Goal: Task Accomplishment & Management: Use online tool/utility

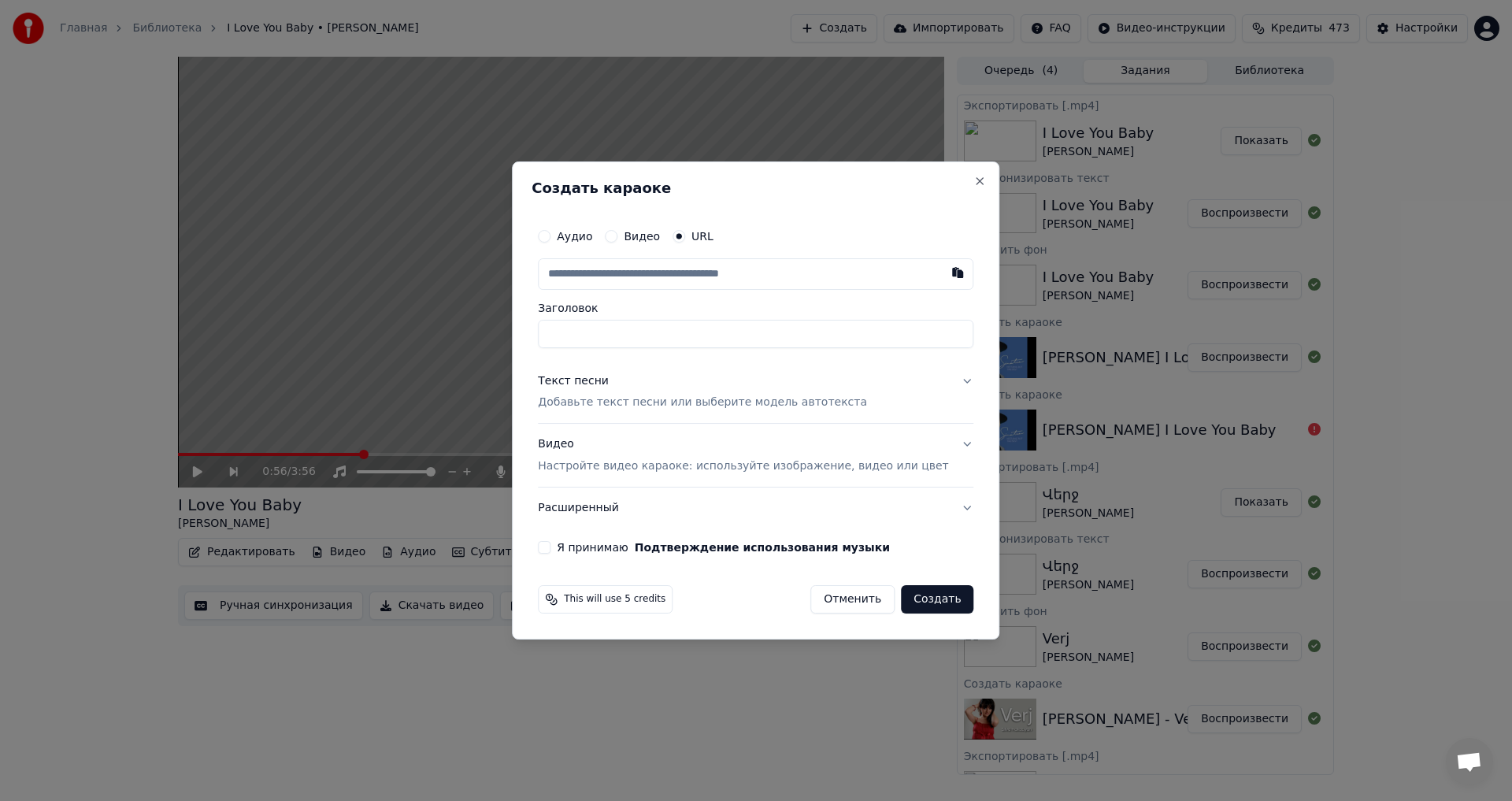
type input "**********"
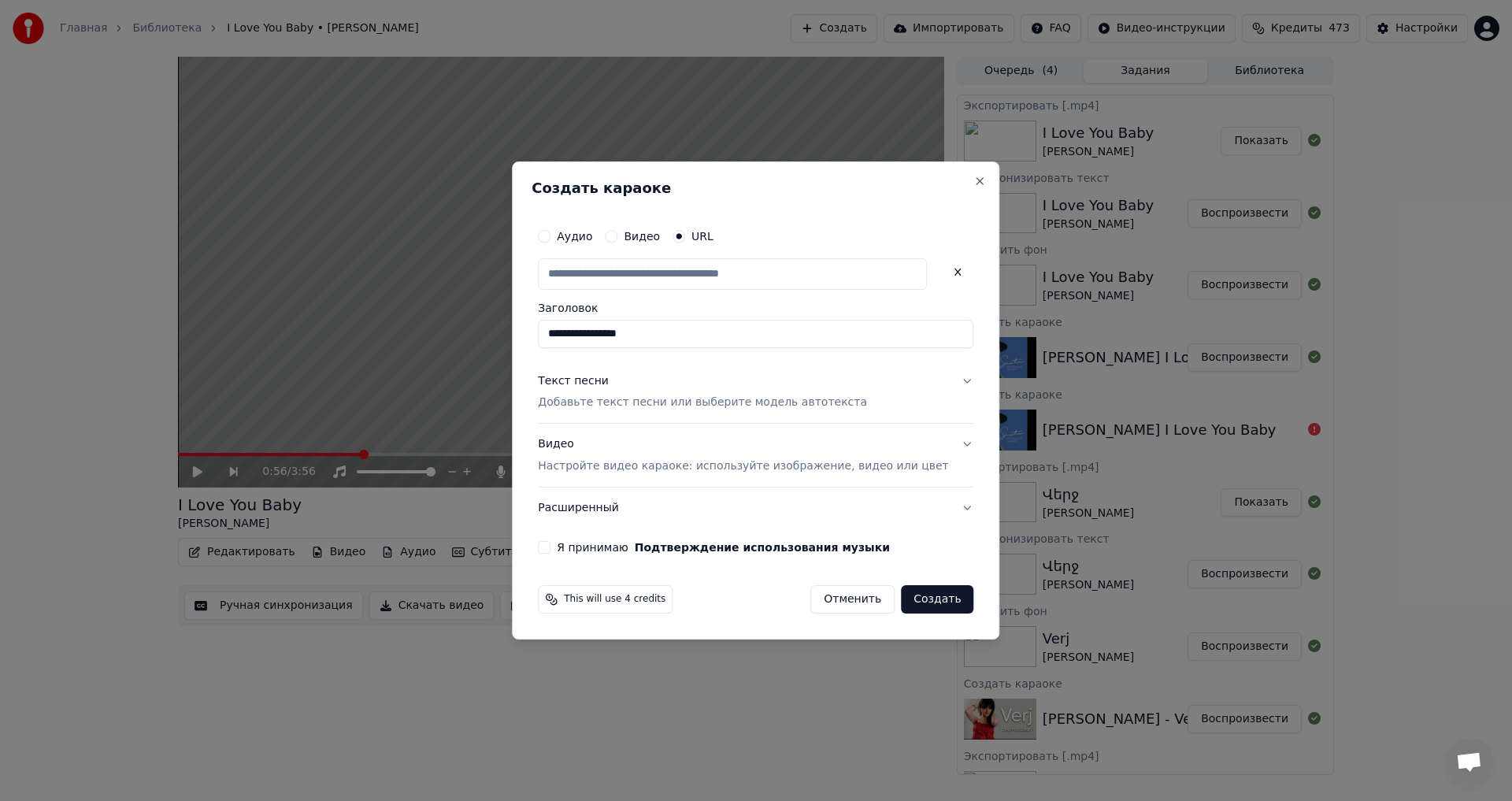
click at [596, 396] on p "Добавьте текст песни или выберите модель автотекста" at bounding box center [702, 403] width 329 height 16
type input "**********"
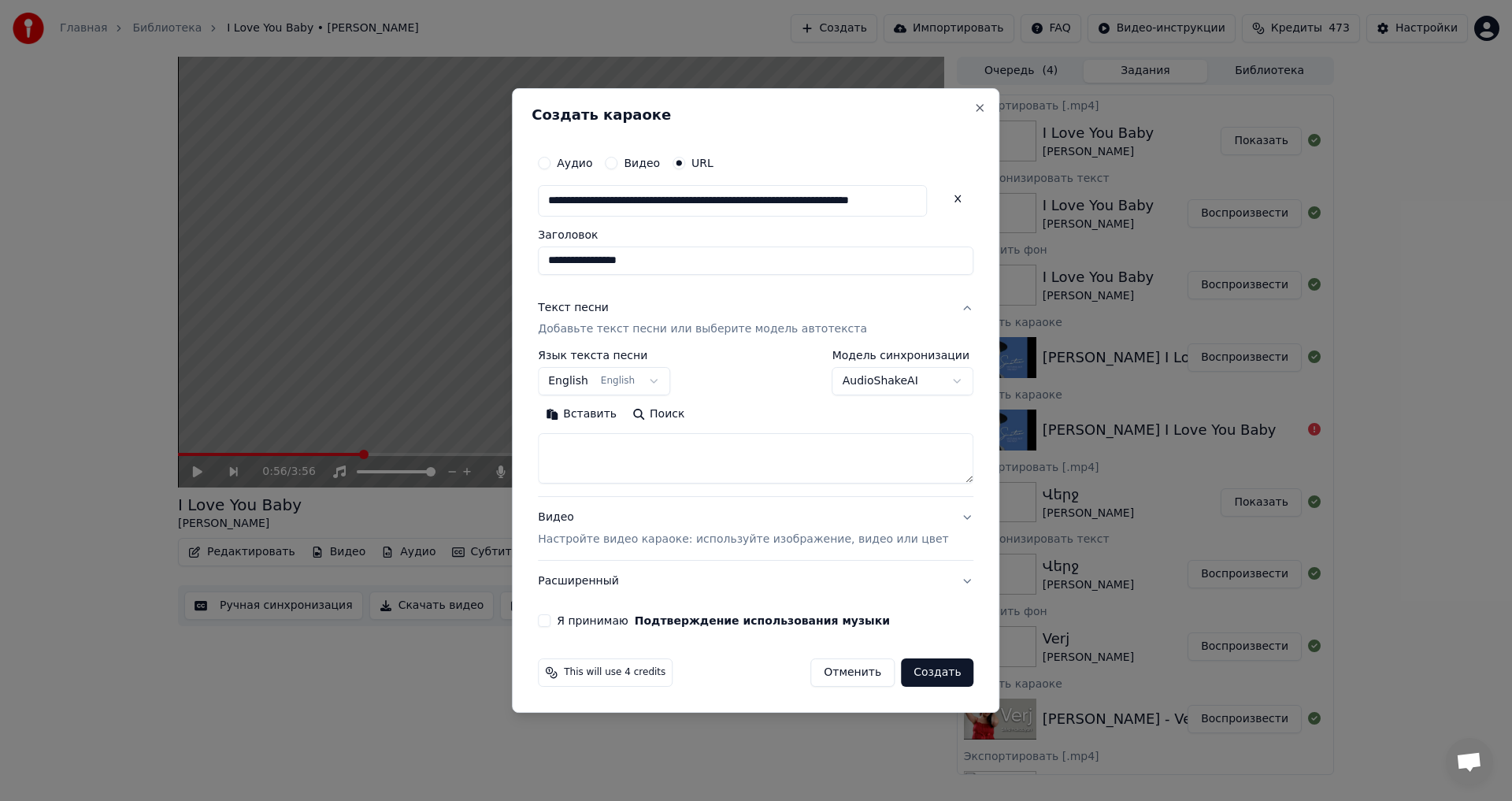
click at [606, 443] on textarea at bounding box center [755, 459] width 436 height 51
paste textarea "**********"
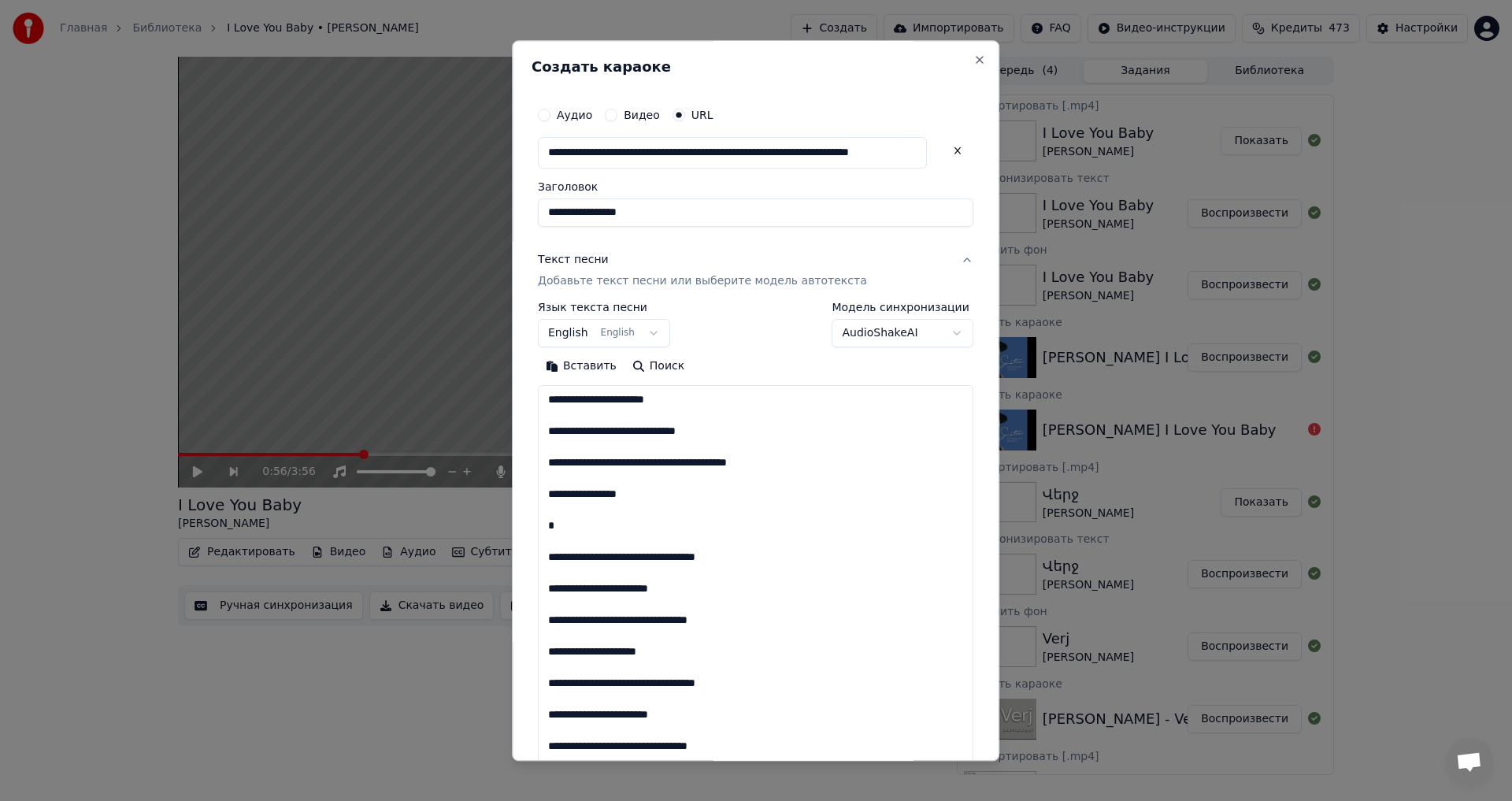
scroll to position [1202, 0]
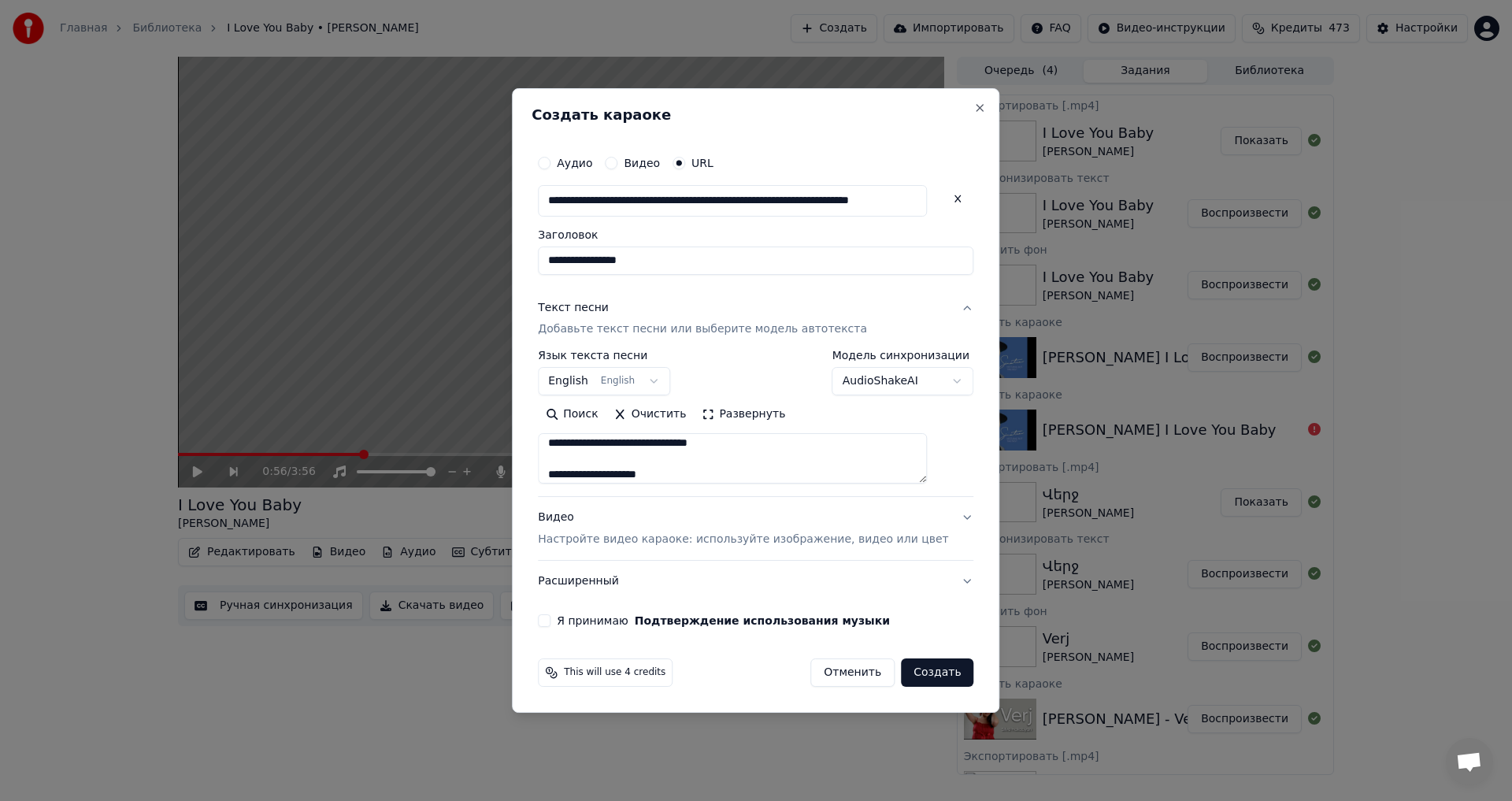
type textarea "**********"
click at [550, 620] on button "Я принимаю Подтверждение использования музыки" at bounding box center [544, 620] width 12 height 12
click at [931, 674] on button "Создать" at bounding box center [937, 673] width 72 height 28
select select "**"
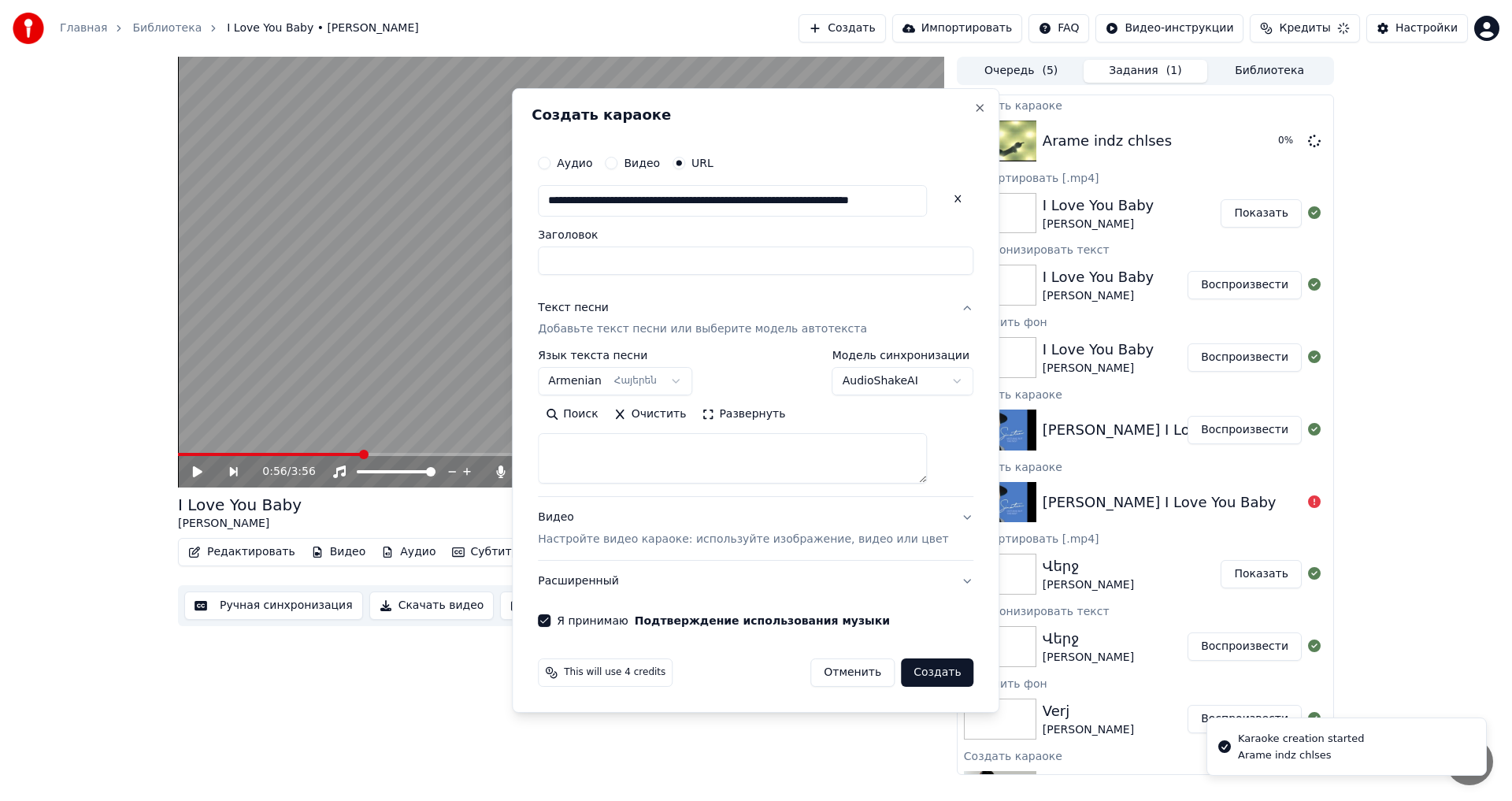
scroll to position [0, 0]
select select
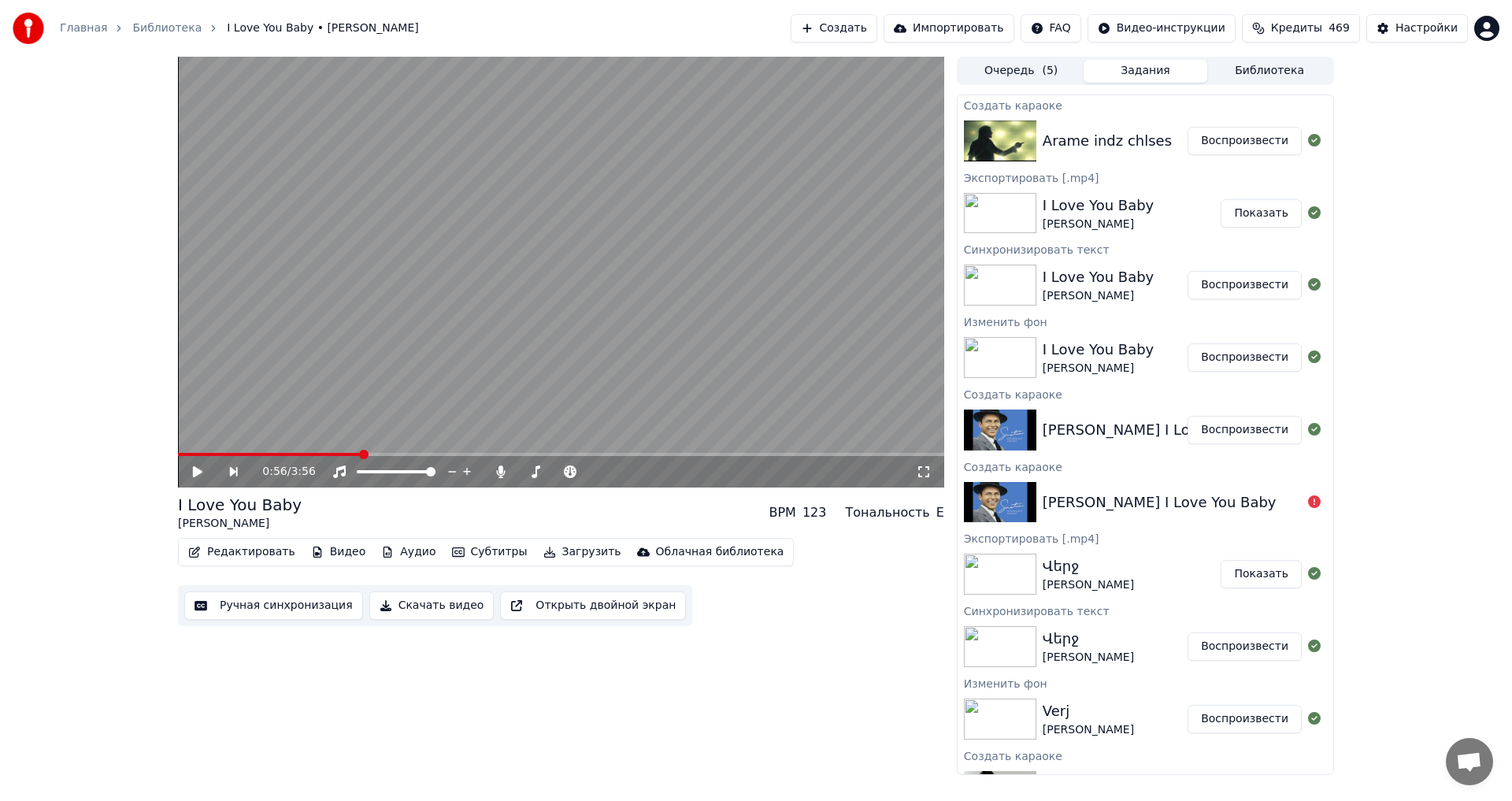
click at [1245, 146] on button "Воспроизвести" at bounding box center [1245, 141] width 115 height 28
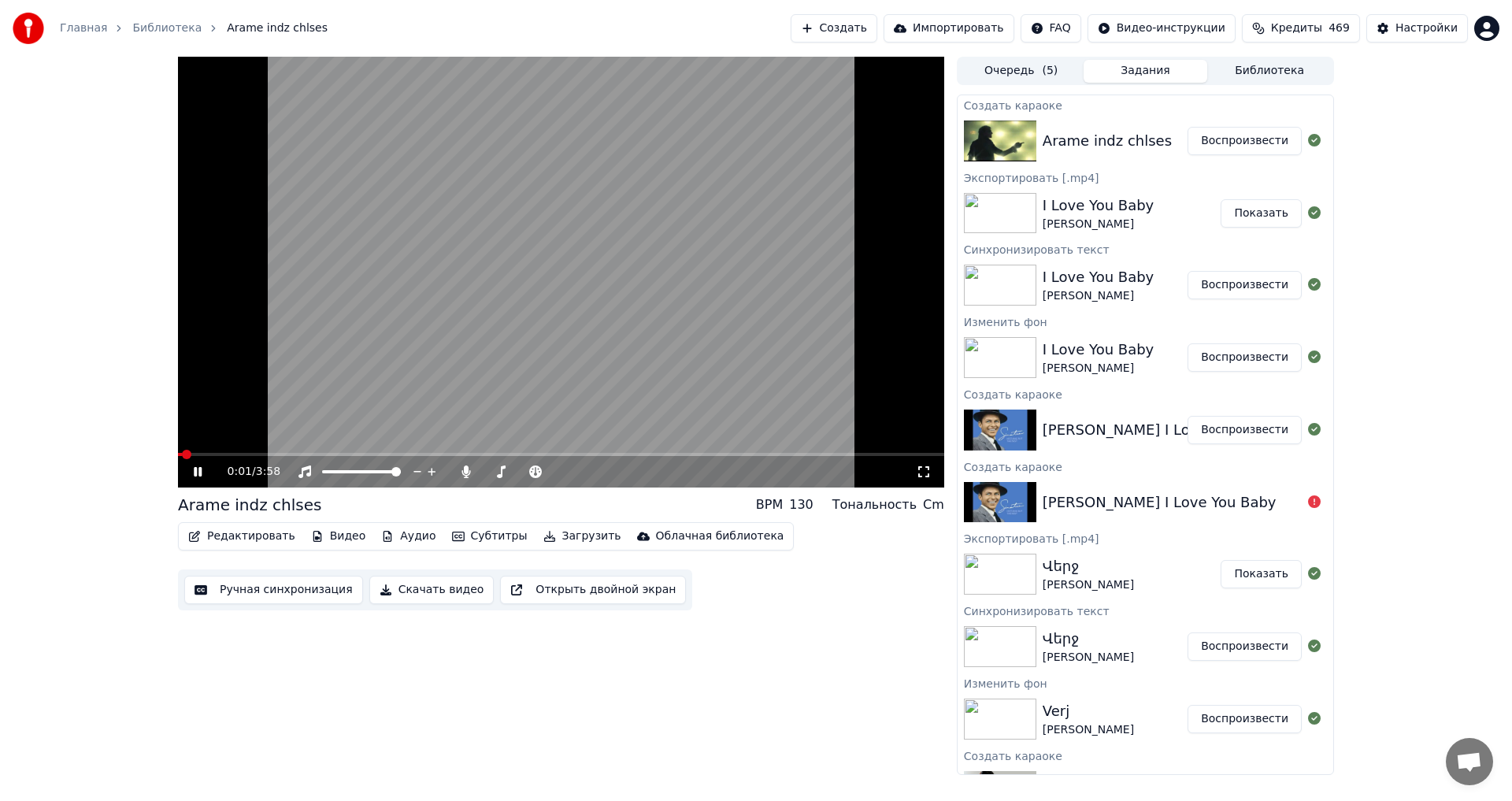
click at [197, 471] on icon at bounding box center [198, 471] width 7 height 9
click at [326, 540] on button "Видео" at bounding box center [339, 536] width 68 height 22
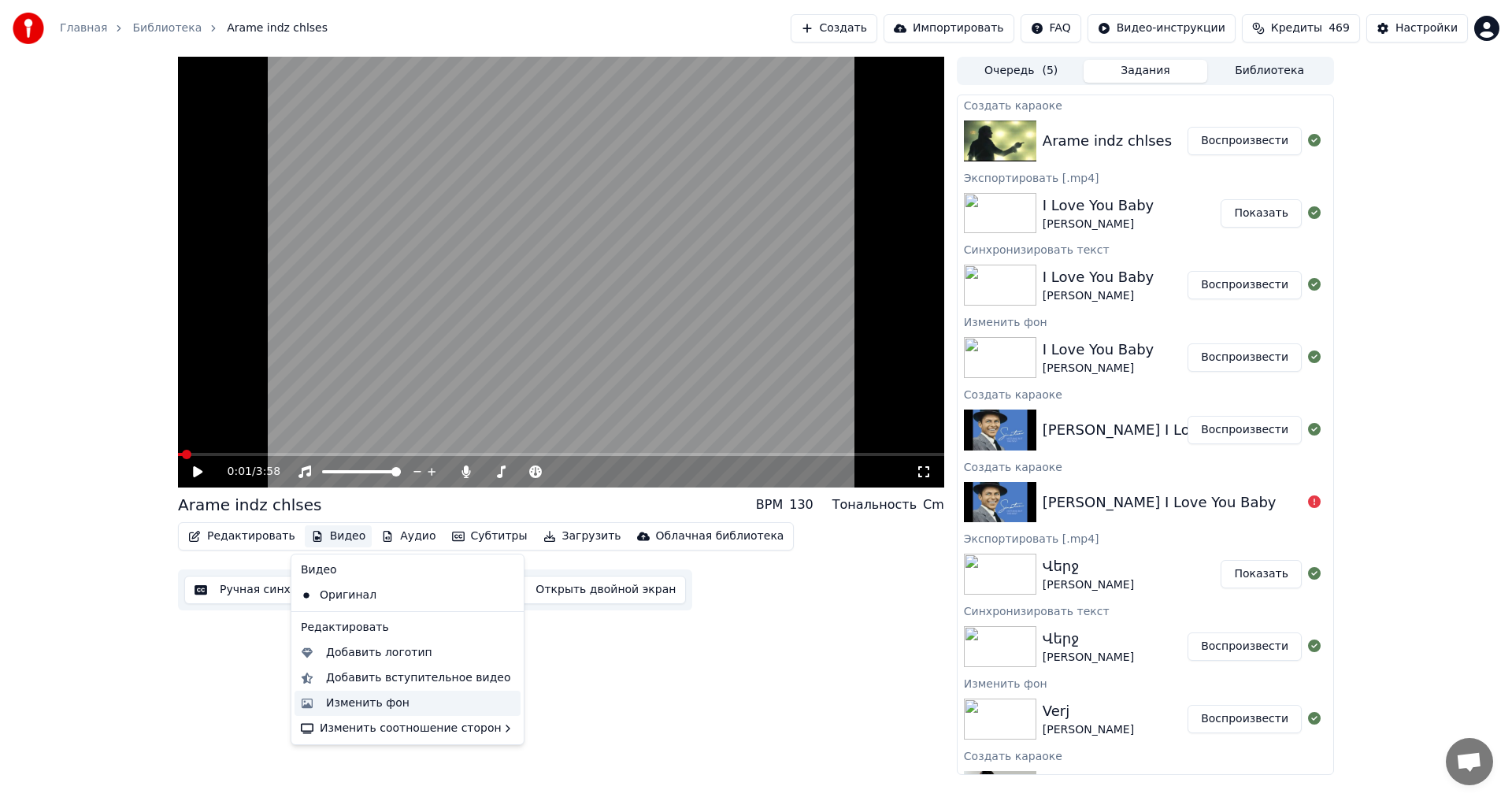
click at [384, 706] on div "Изменить фон" at bounding box center [368, 703] width 84 height 16
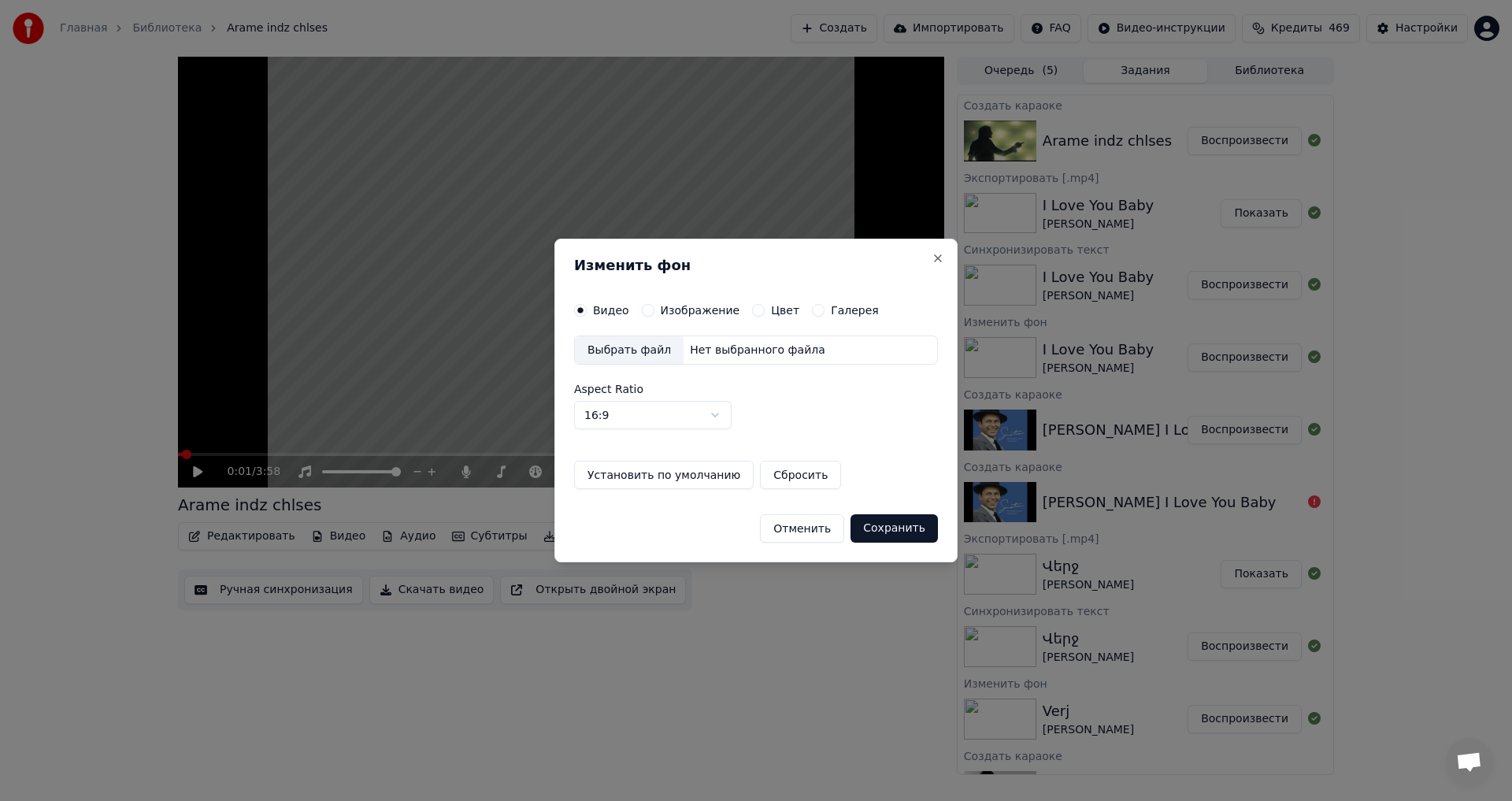
click at [648, 309] on button "Изображение" at bounding box center [648, 310] width 12 height 12
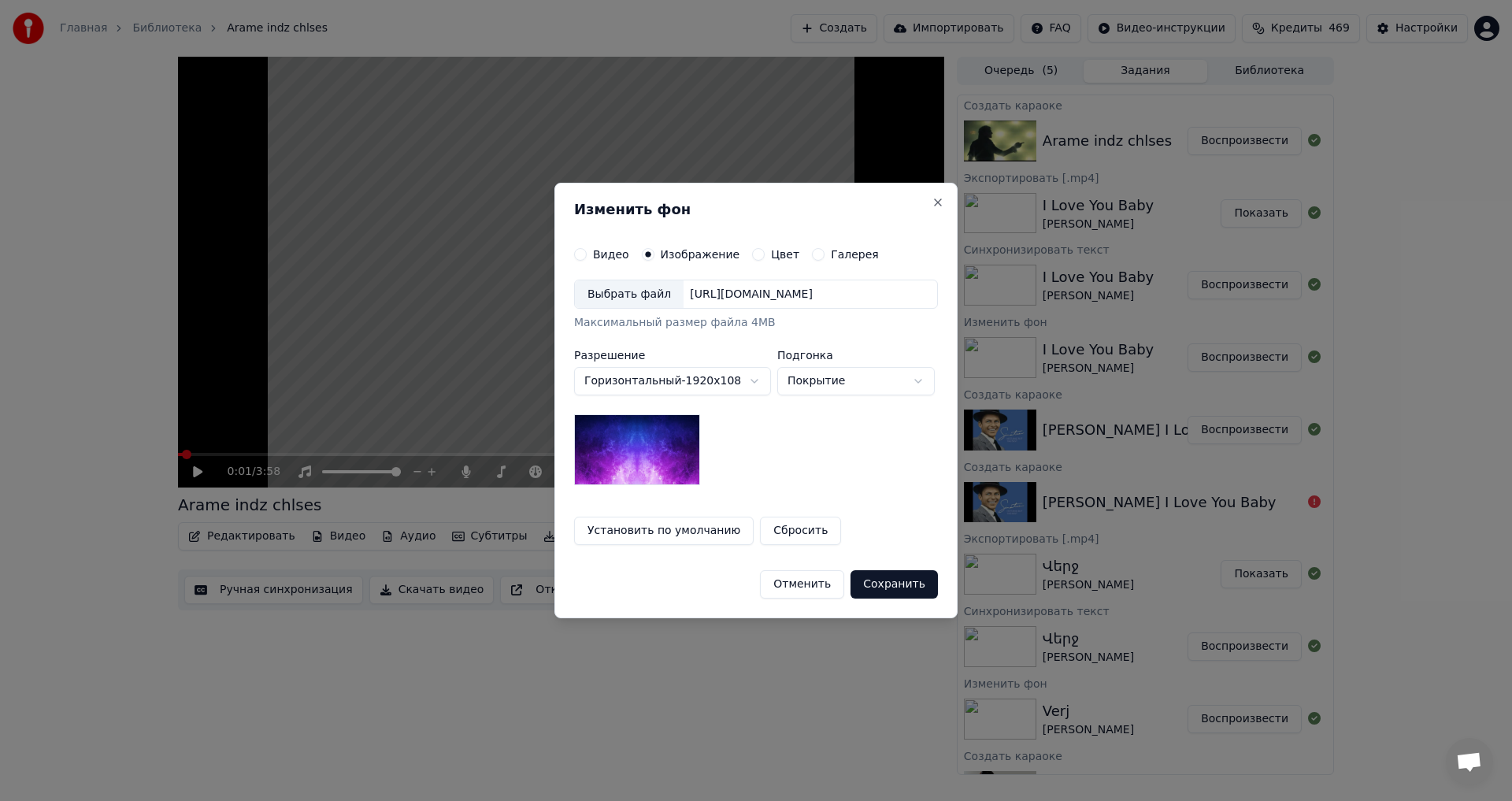
drag, startPoint x: 627, startPoint y: 311, endPoint x: 627, endPoint y: 300, distance: 11.0
click at [627, 306] on div "Выбрать файл [URL][DOMAIN_NAME] Максимальный размер файла 4MB" at bounding box center [756, 305] width 364 height 52
click at [627, 300] on div "Выбрать файл" at bounding box center [629, 295] width 109 height 28
click at [906, 581] on button "Сохранить" at bounding box center [894, 584] width 87 height 28
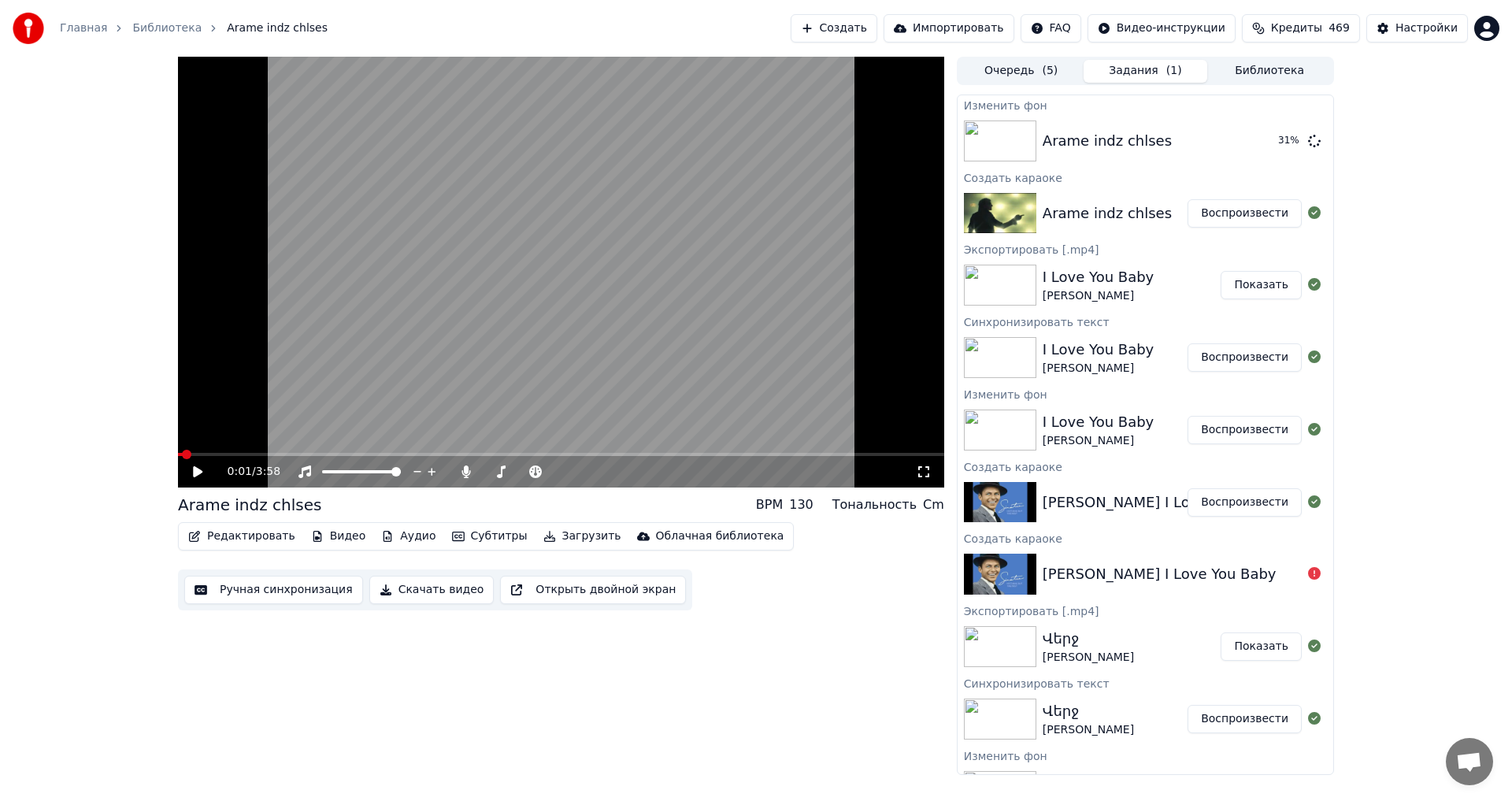
click at [607, 765] on div "0:01 / 3:58 Arame indz chlses BPM 130 Тональность Cm Редактировать Видео Аудио …" at bounding box center [562, 416] width 767 height 719
click at [1211, 137] on button "Воспроизвести" at bounding box center [1245, 141] width 115 height 28
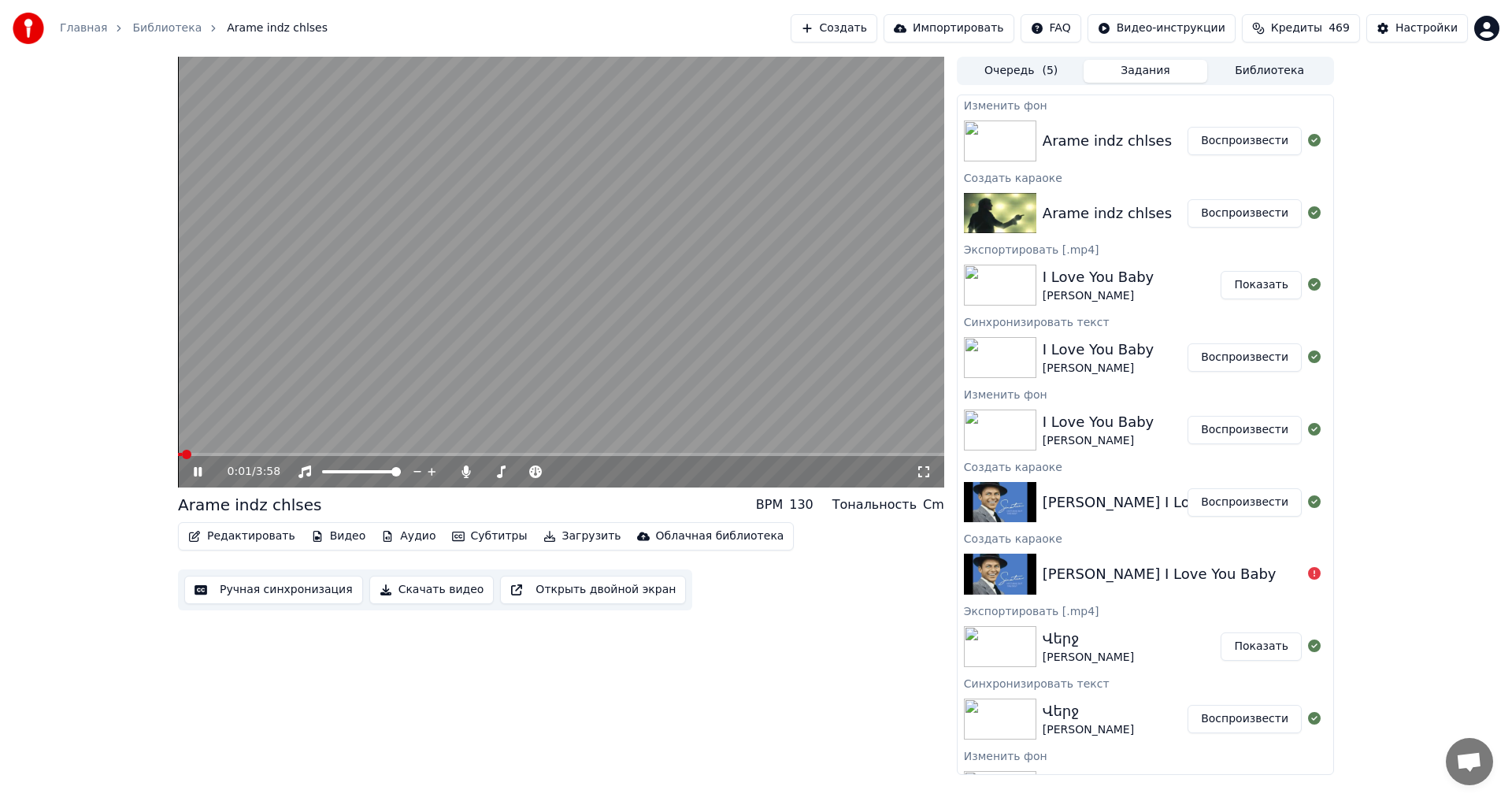
click at [198, 476] on icon at bounding box center [209, 471] width 37 height 12
click at [239, 535] on button "Редактировать" at bounding box center [241, 536] width 119 height 22
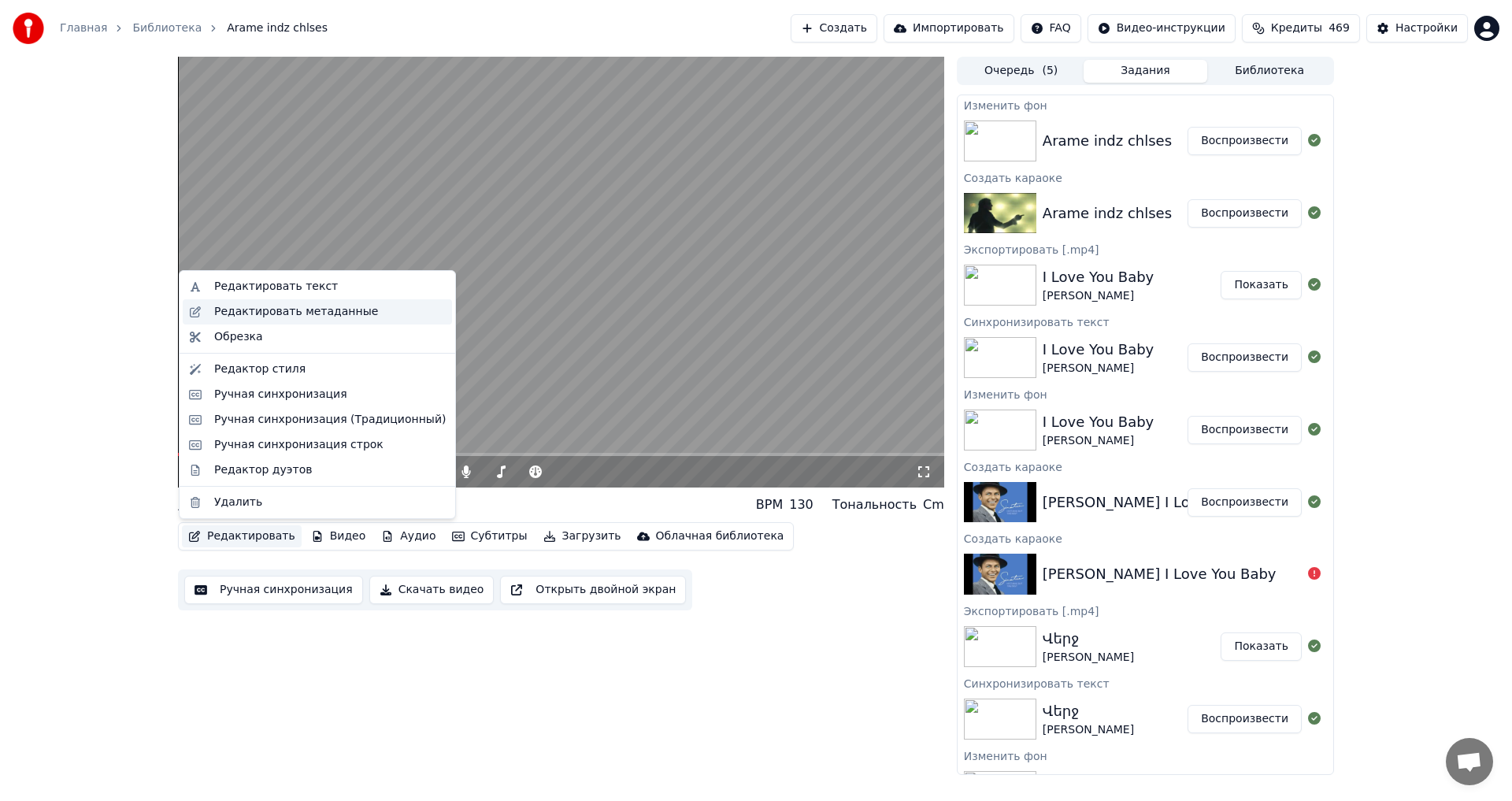
click at [290, 320] on div "Редактировать метаданные" at bounding box center [317, 312] width 270 height 25
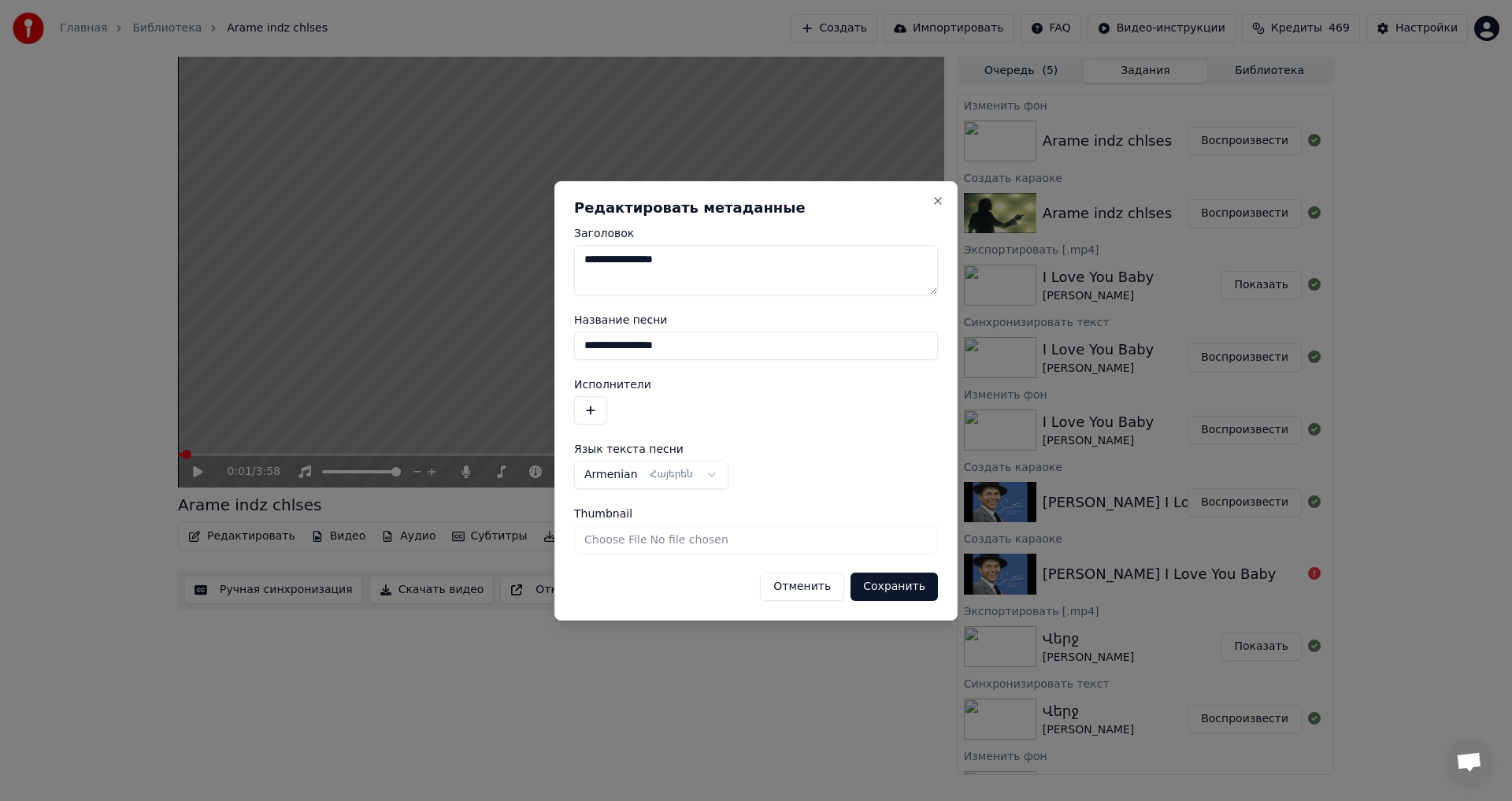
drag, startPoint x: 705, startPoint y: 349, endPoint x: 514, endPoint y: 332, distance: 191.8
click at [515, 332] on body "Главная Библиотека Arame indz chlses Создать Импортировать FAQ Видео-инструкции…" at bounding box center [756, 400] width 1512 height 801
type input "*********"
click at [597, 415] on button "button" at bounding box center [591, 410] width 33 height 28
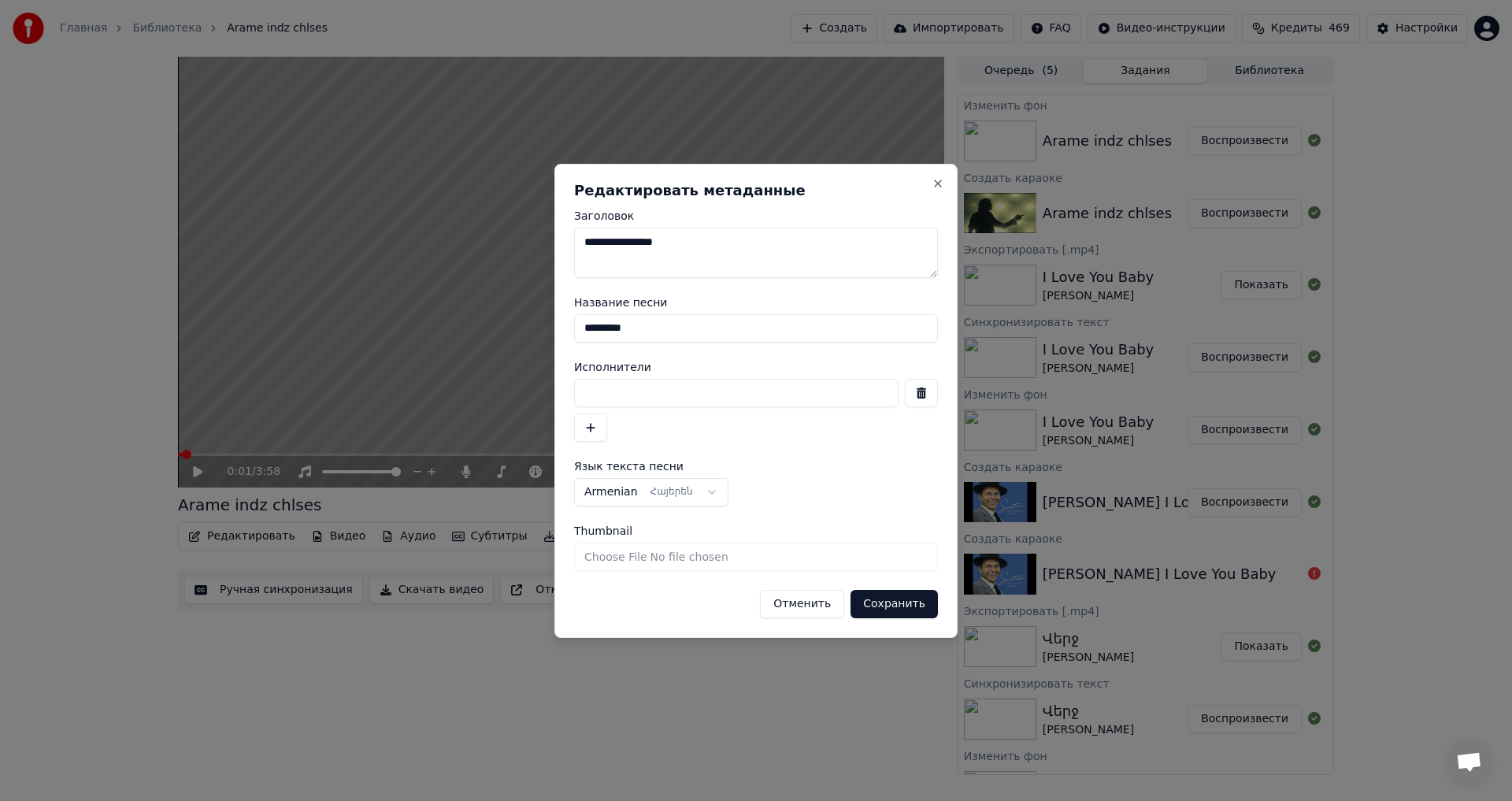
click at [637, 396] on input at bounding box center [736, 393] width 324 height 28
type input "*****"
click at [891, 608] on button "Сохранить" at bounding box center [894, 604] width 87 height 28
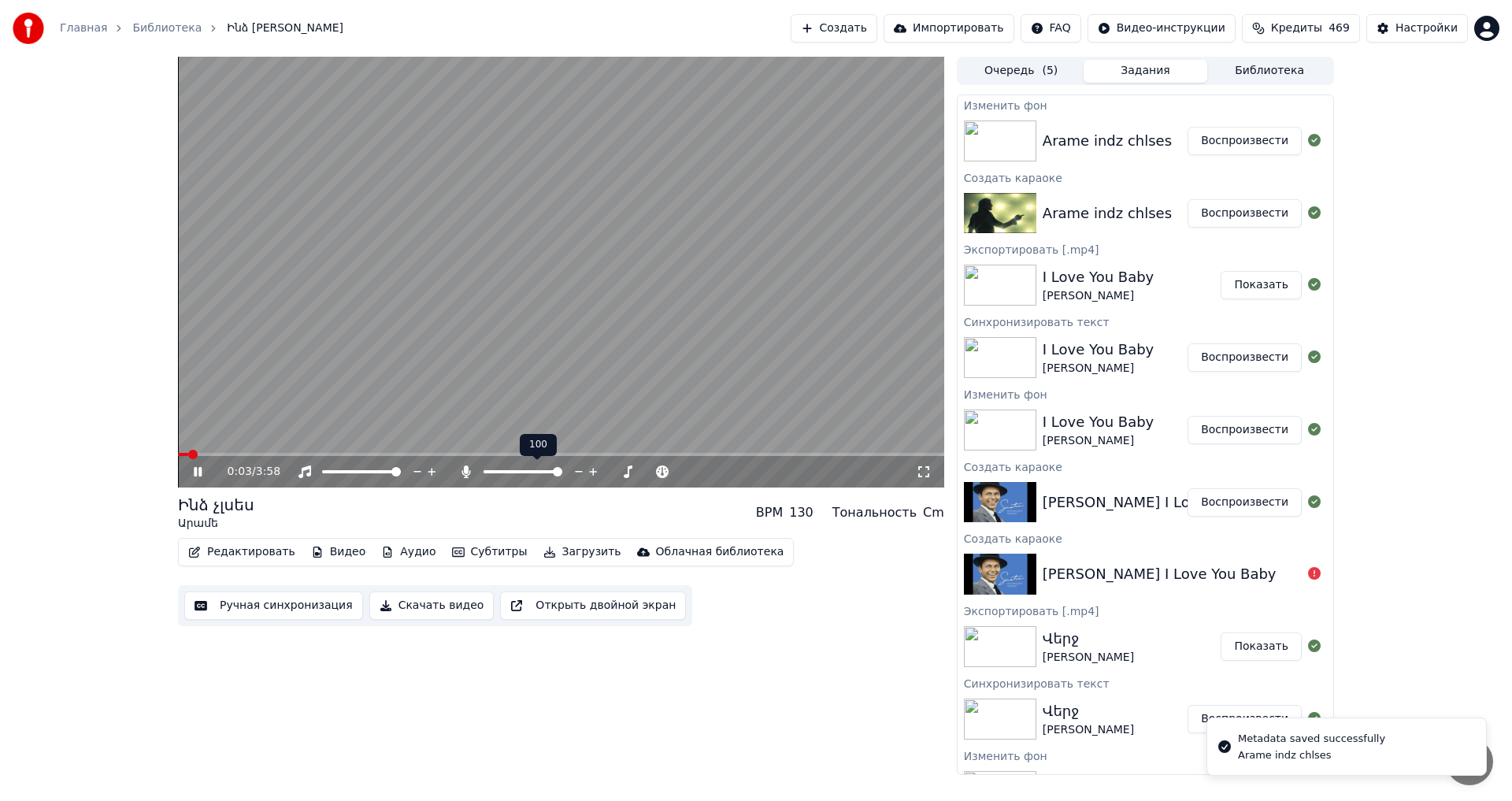
click at [563, 467] on span at bounding box center [557, 471] width 9 height 9
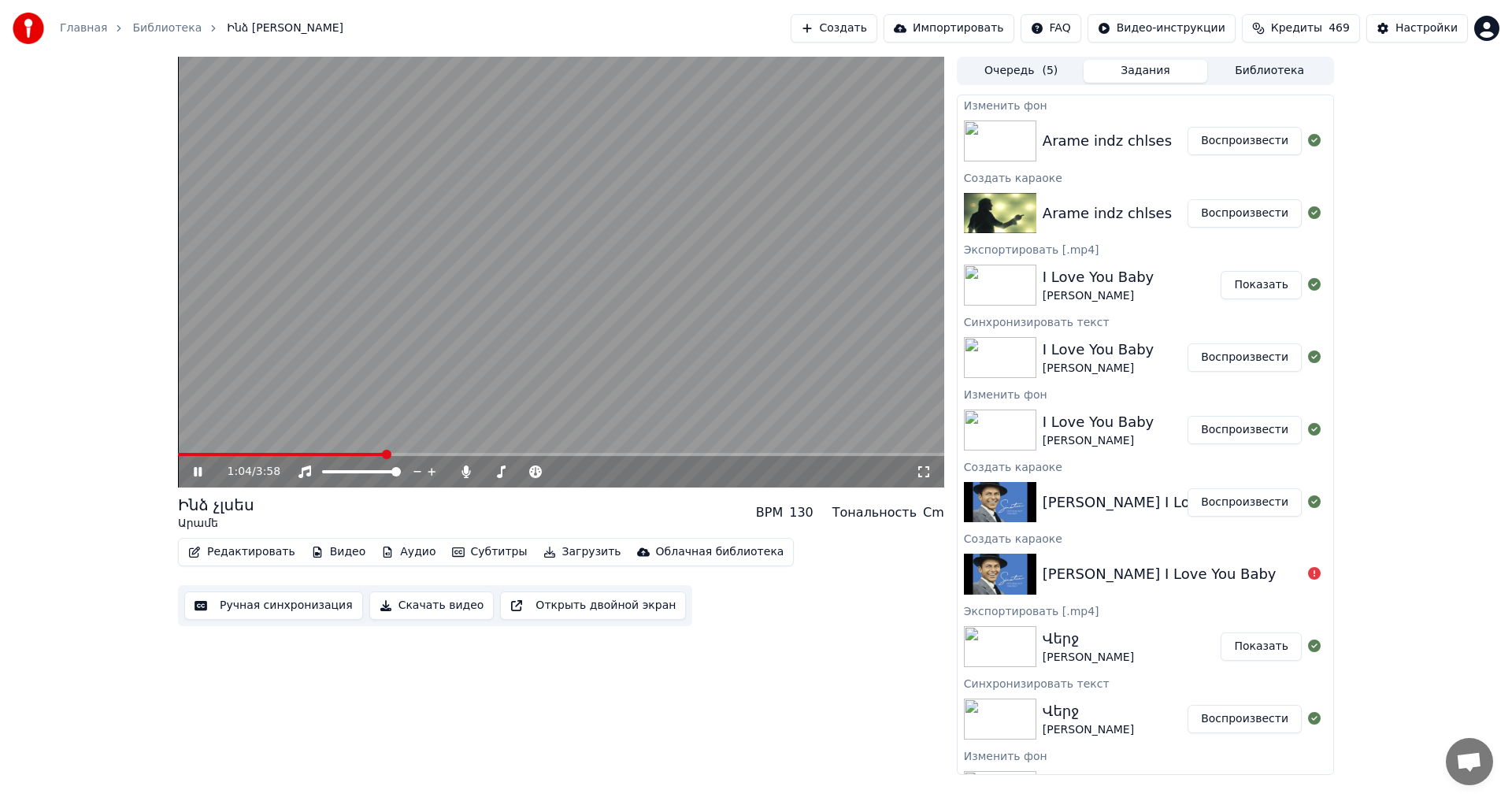
click at [247, 455] on span at bounding box center [281, 455] width 207 height 3
click at [323, 456] on span at bounding box center [562, 455] width 767 height 3
click at [508, 251] on video at bounding box center [562, 271] width 767 height 431
click at [370, 455] on span at bounding box center [285, 455] width 213 height 3
click at [429, 365] on video at bounding box center [562, 271] width 767 height 431
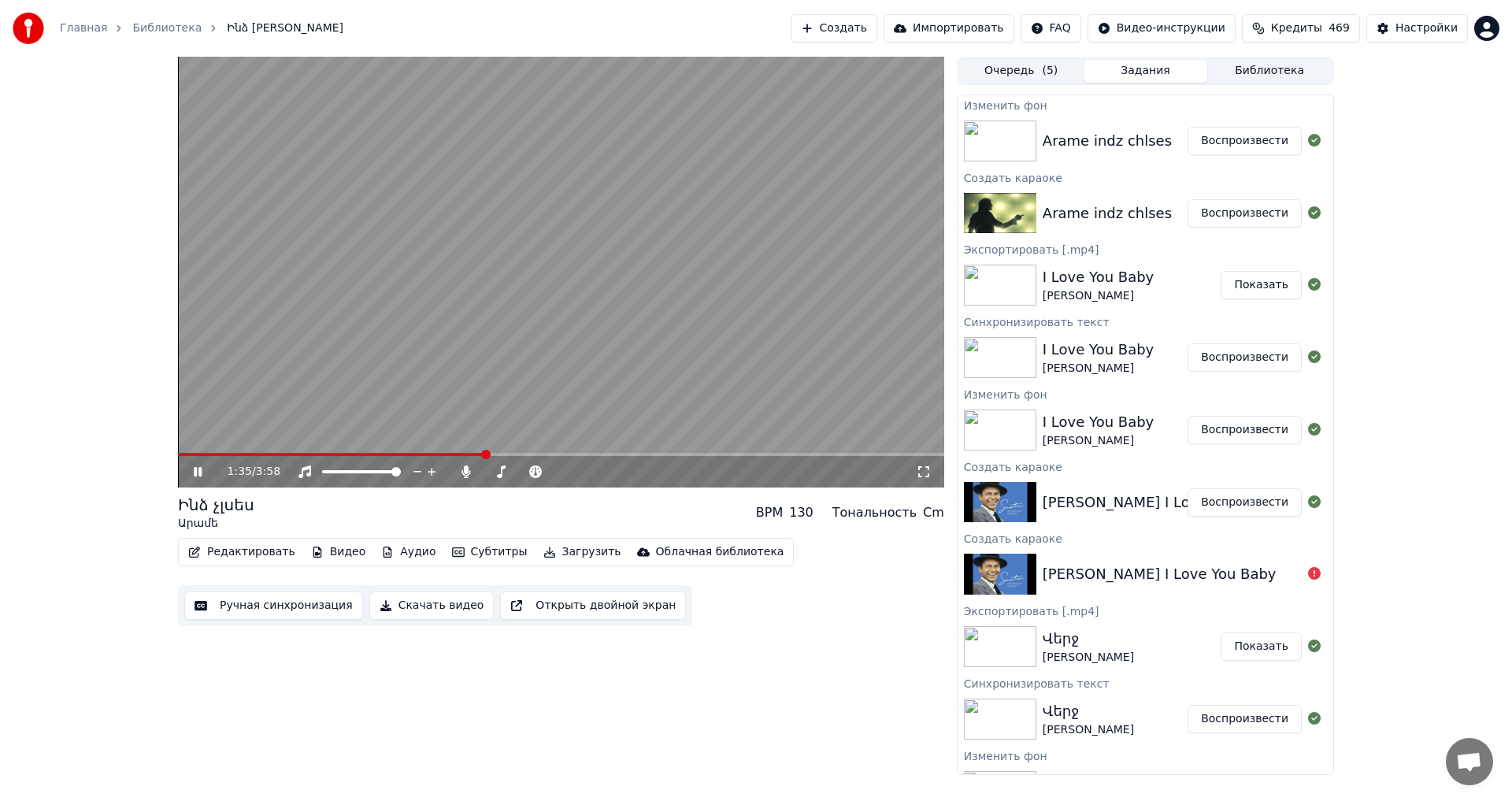
click at [874, 271] on video at bounding box center [562, 271] width 767 height 431
click at [310, 599] on button "Ручная синхронизация" at bounding box center [273, 606] width 178 height 28
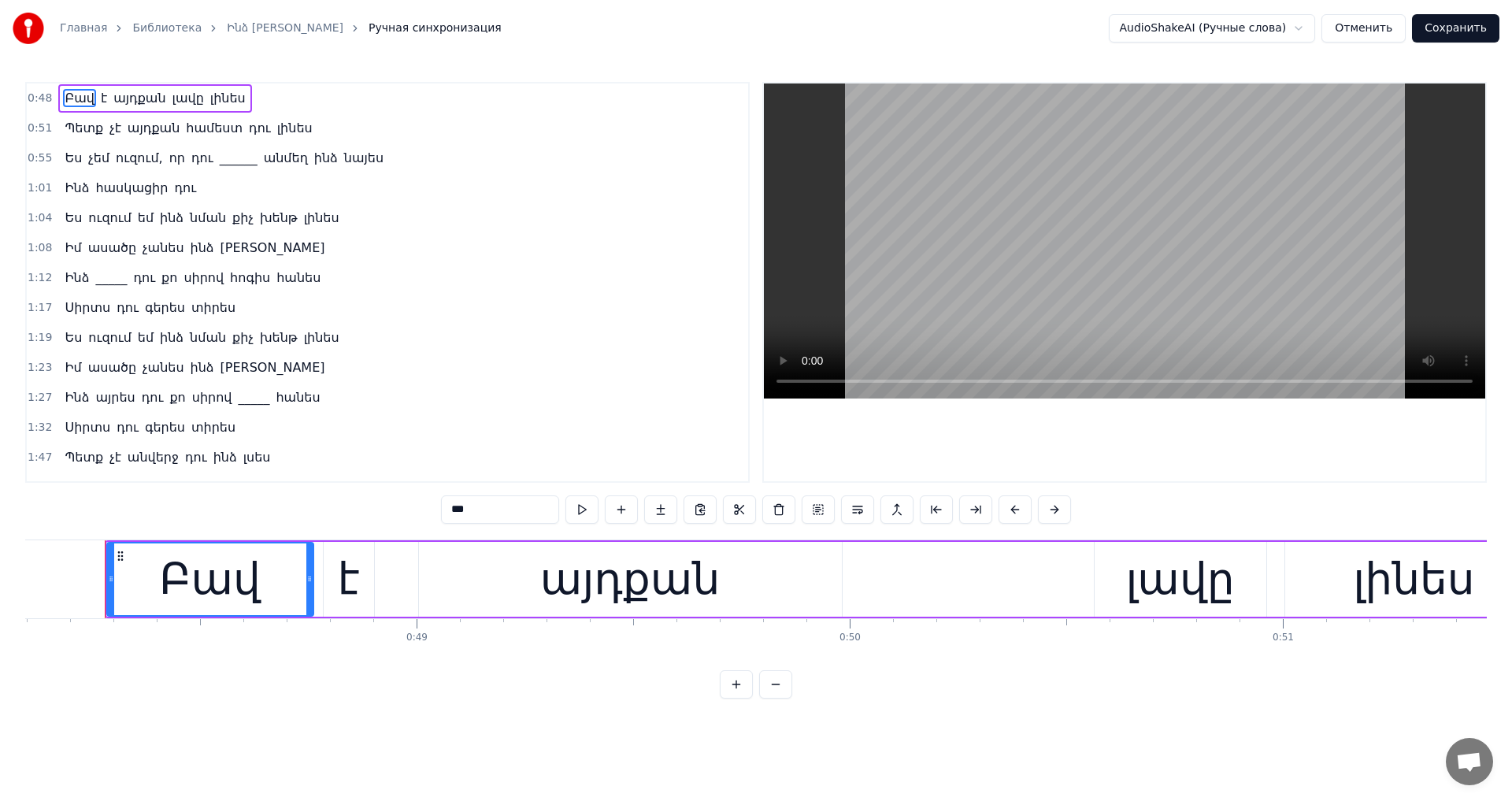
scroll to position [79, 0]
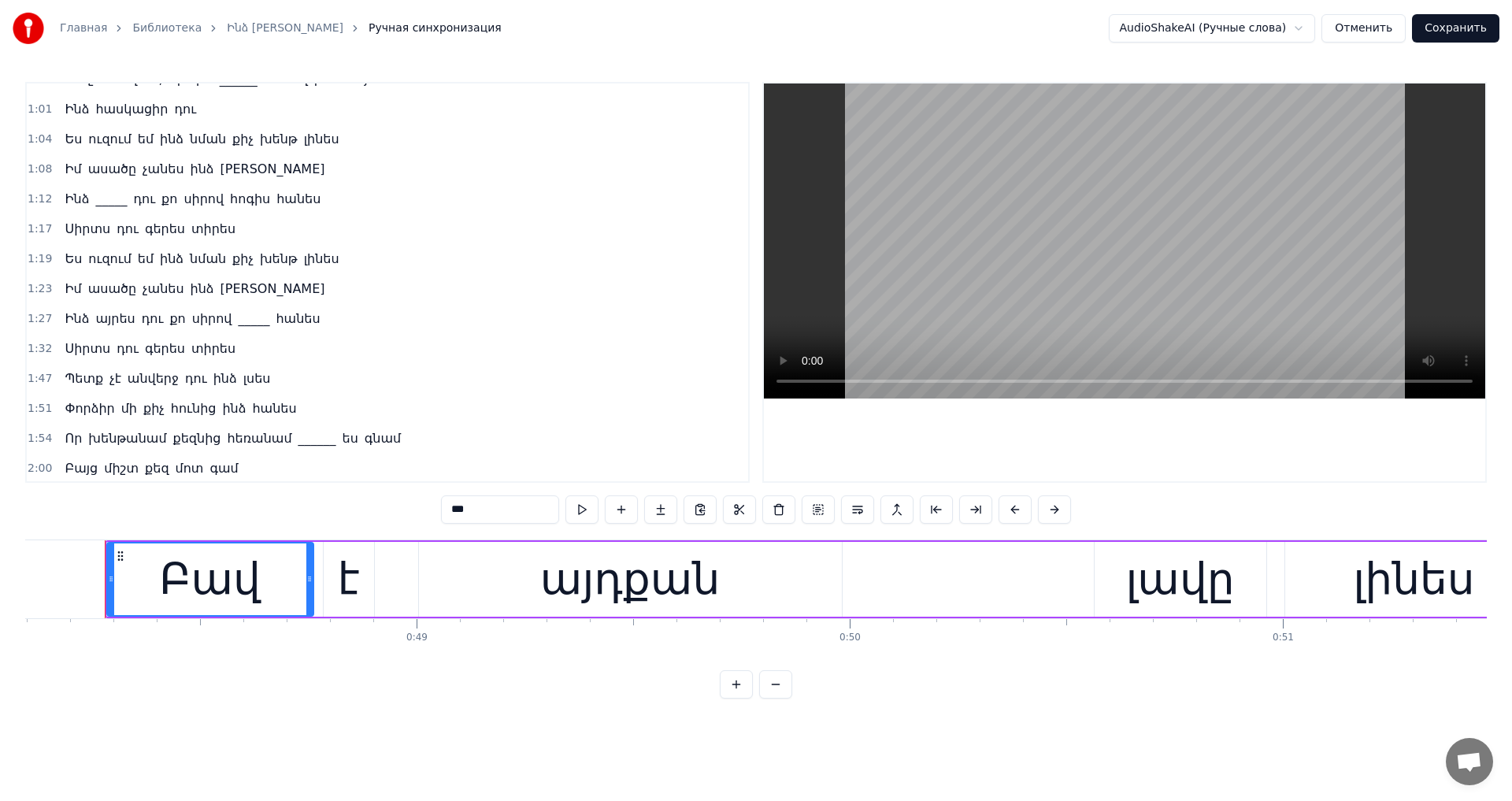
click at [191, 232] on span "տիրես" at bounding box center [213, 229] width 47 height 18
type input "*****"
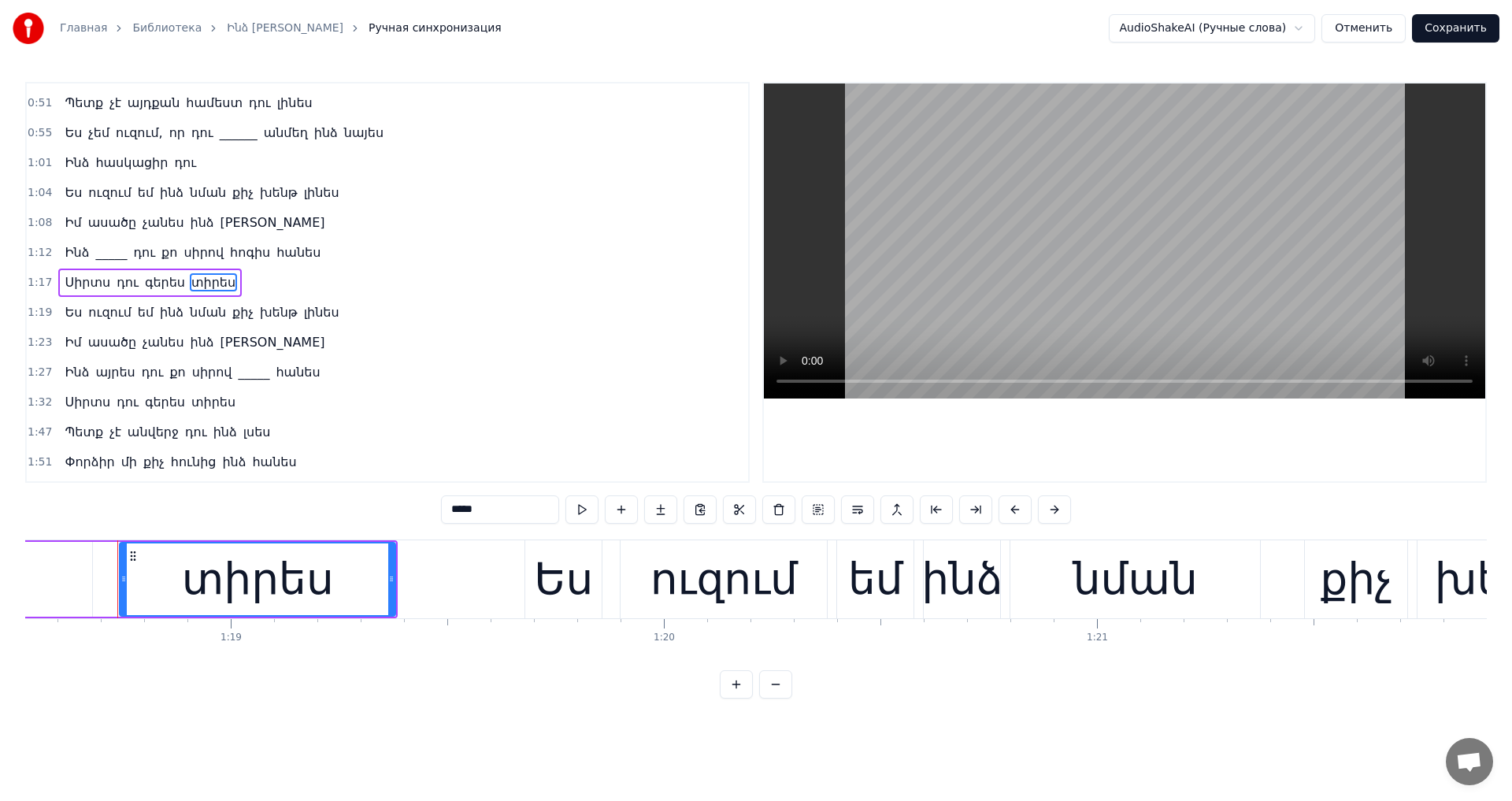
scroll to position [0, 34034]
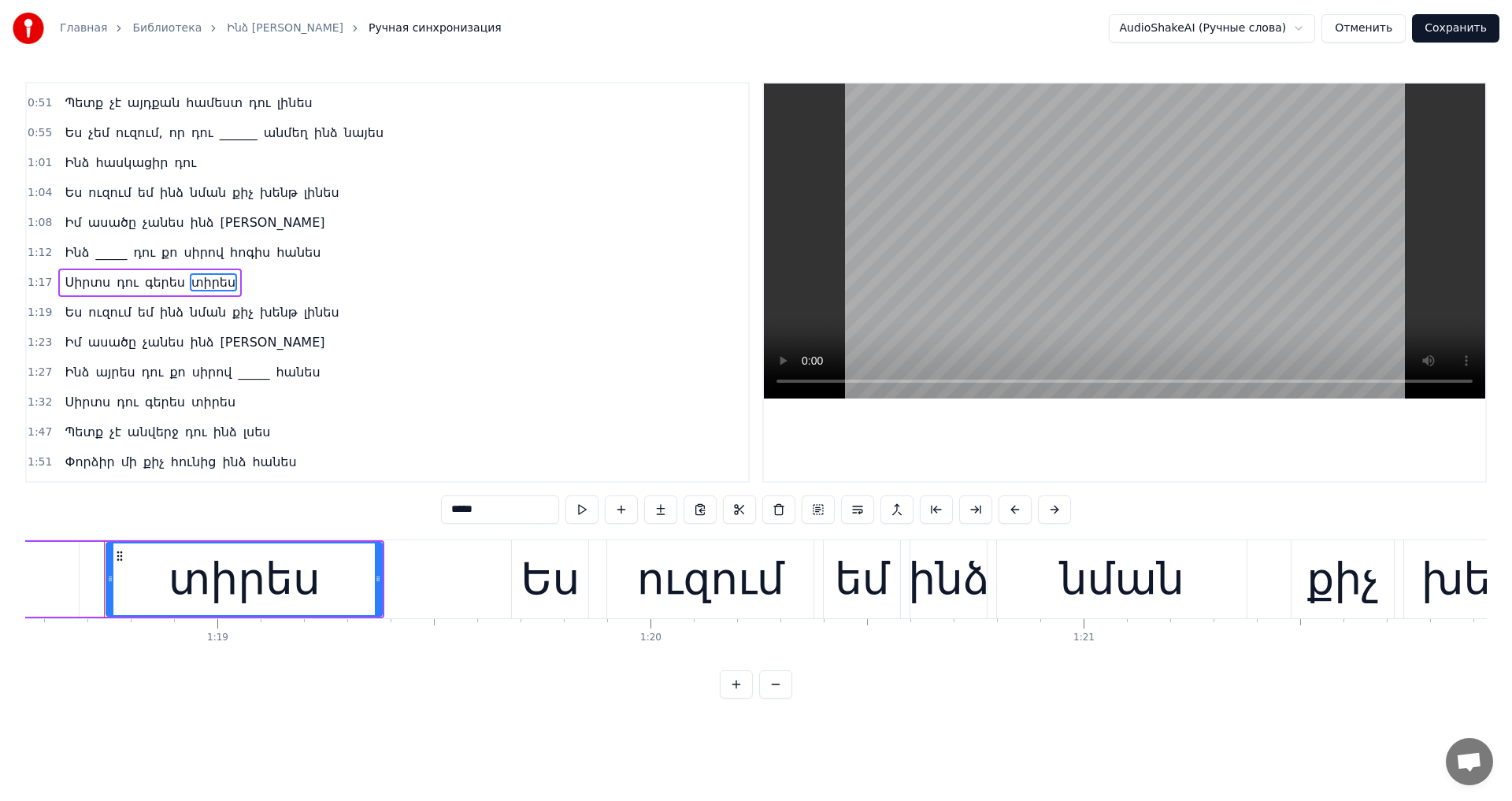
click at [193, 405] on span "տիրես" at bounding box center [213, 403] width 47 height 18
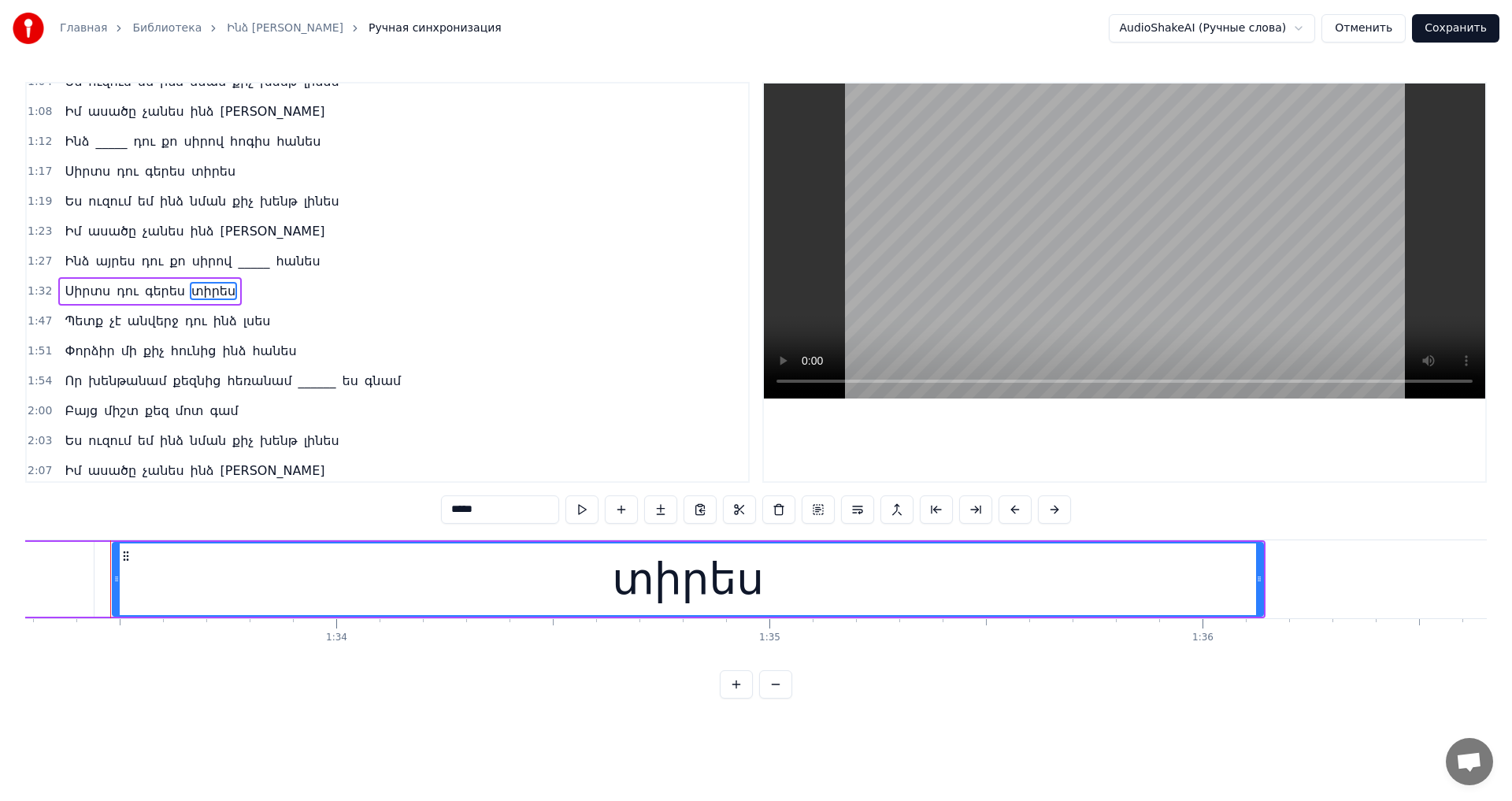
scroll to position [0, 40420]
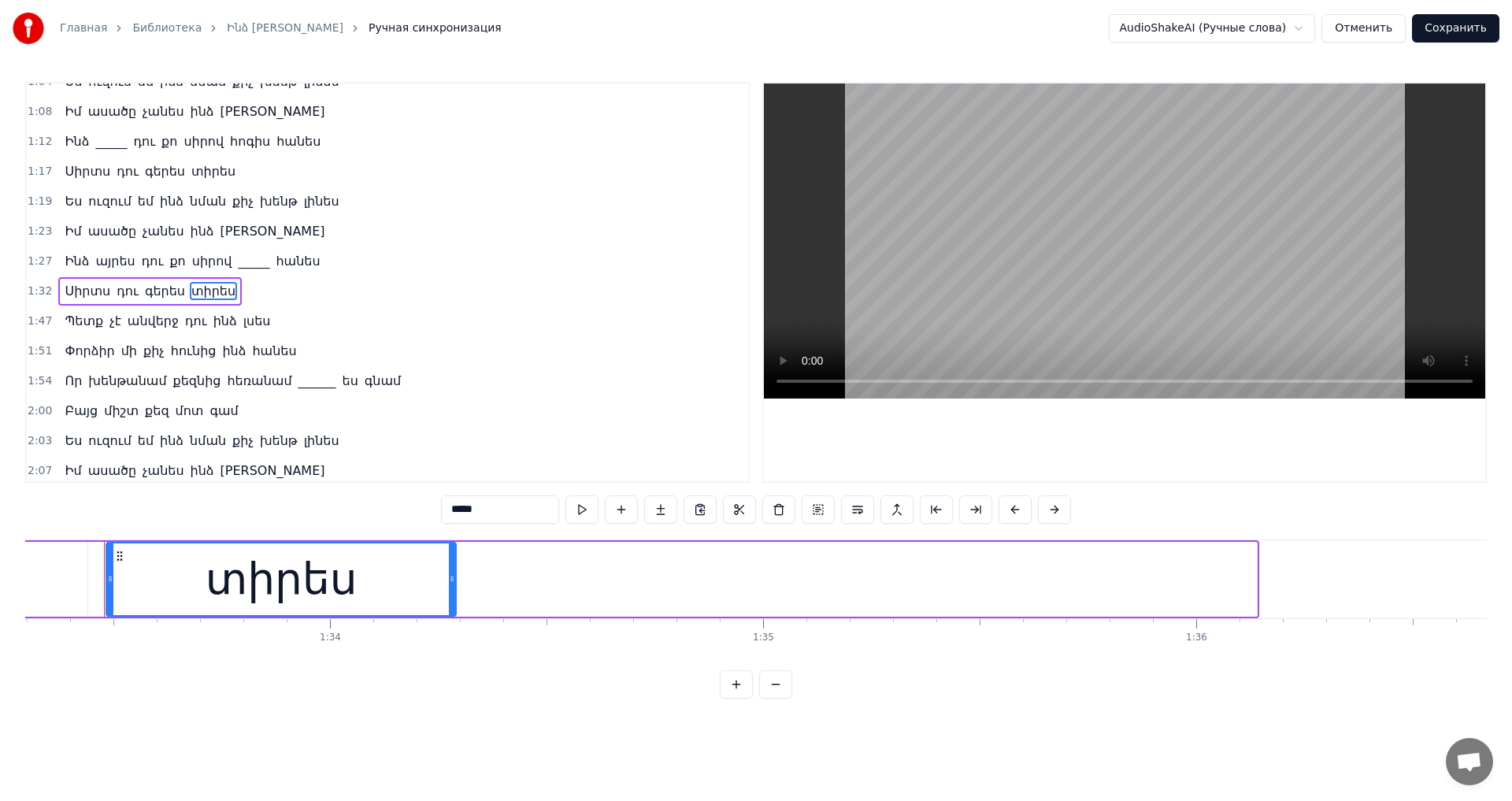
drag, startPoint x: 1255, startPoint y: 569, endPoint x: 454, endPoint y: 637, distance: 803.9
click at [454, 637] on div "Բավ է այդքան լավը լինես Պետք չէ այդքան համեստ դու լինես Ես չեմ ուզում, որ դու _…" at bounding box center [756, 598] width 1462 height 118
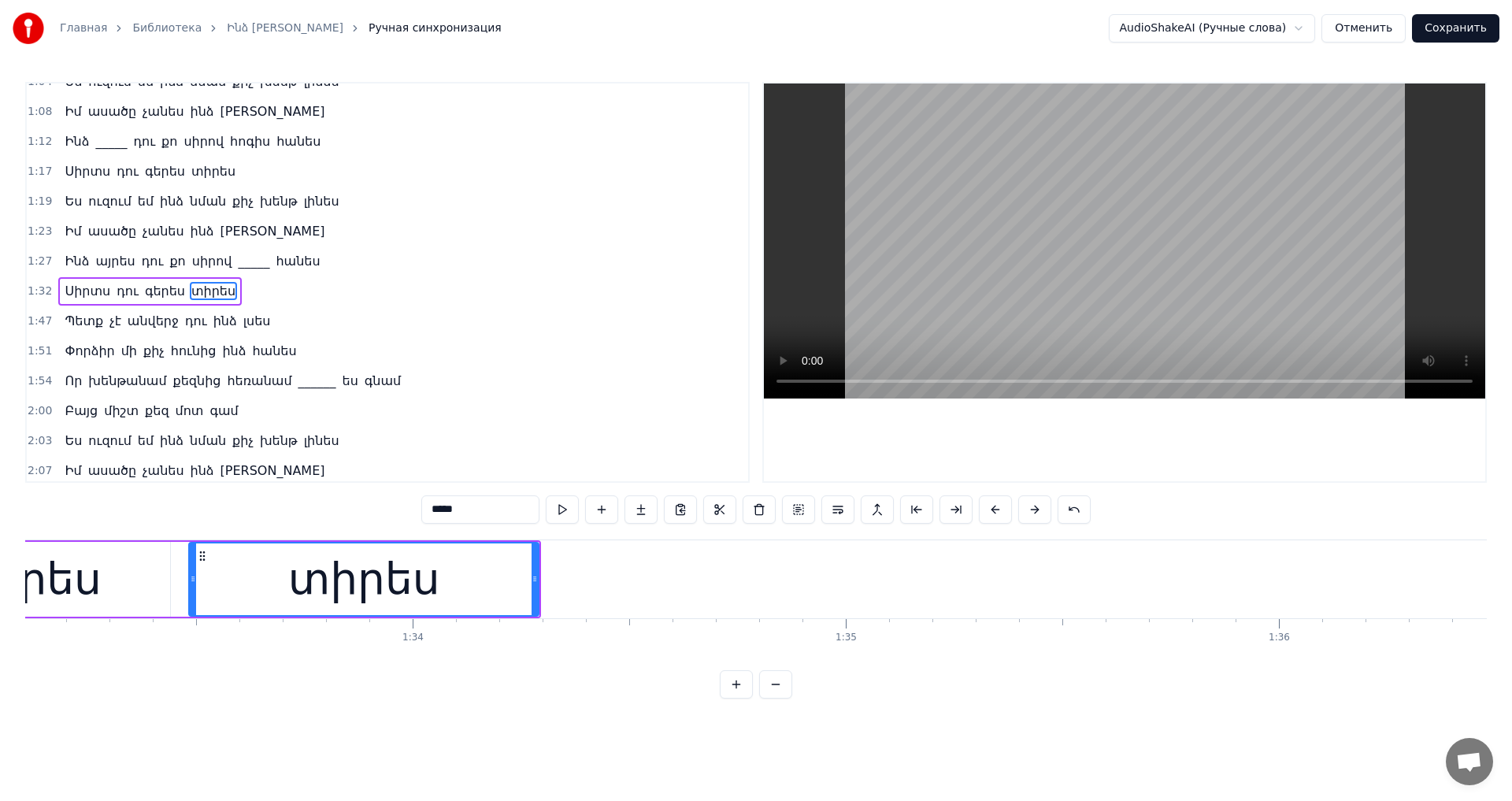
click at [1139, 237] on video at bounding box center [1124, 242] width 721 height 315
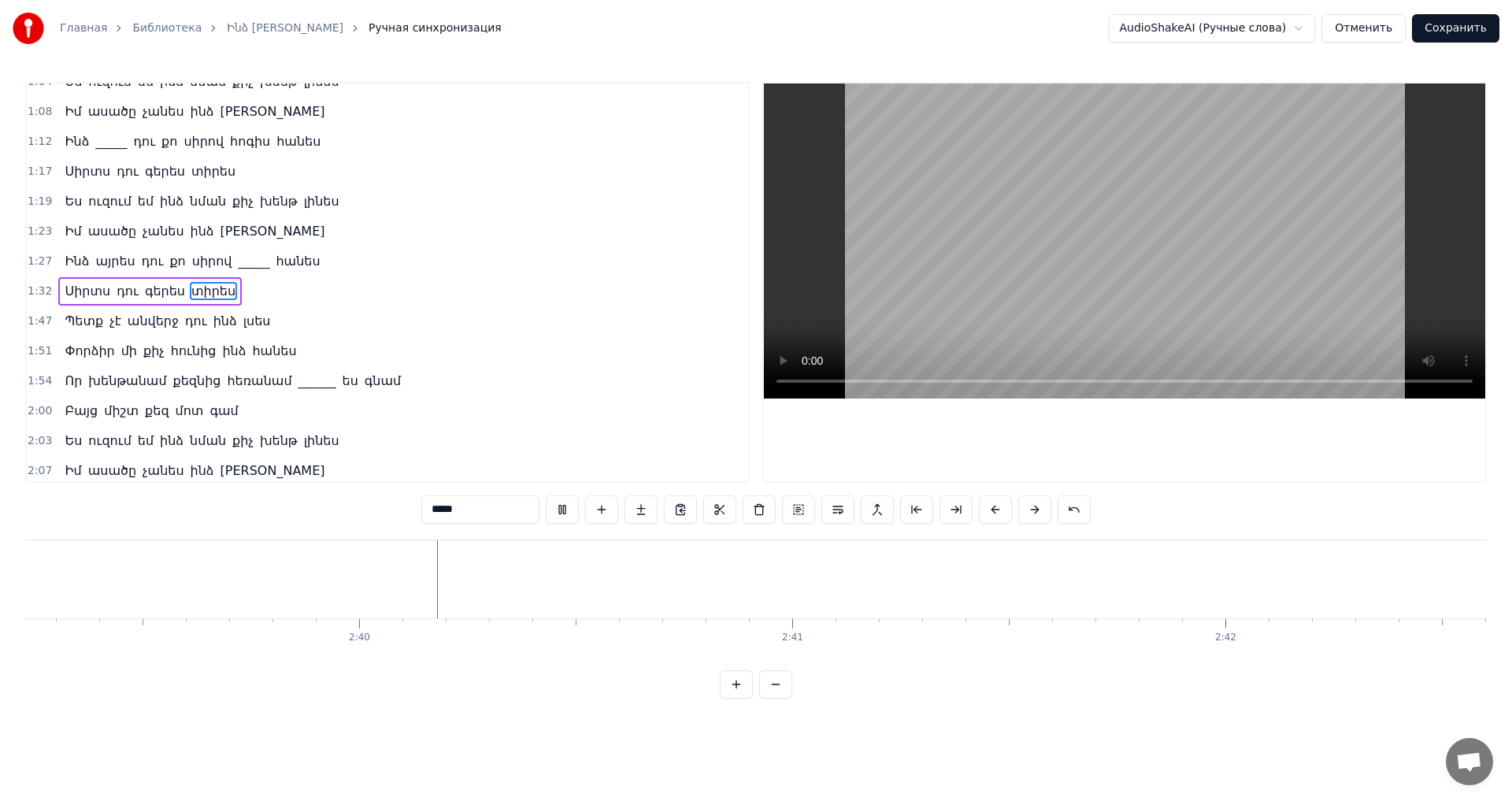
scroll to position [0, 68990]
click at [1457, 26] on button "Сохранить" at bounding box center [1456, 28] width 87 height 28
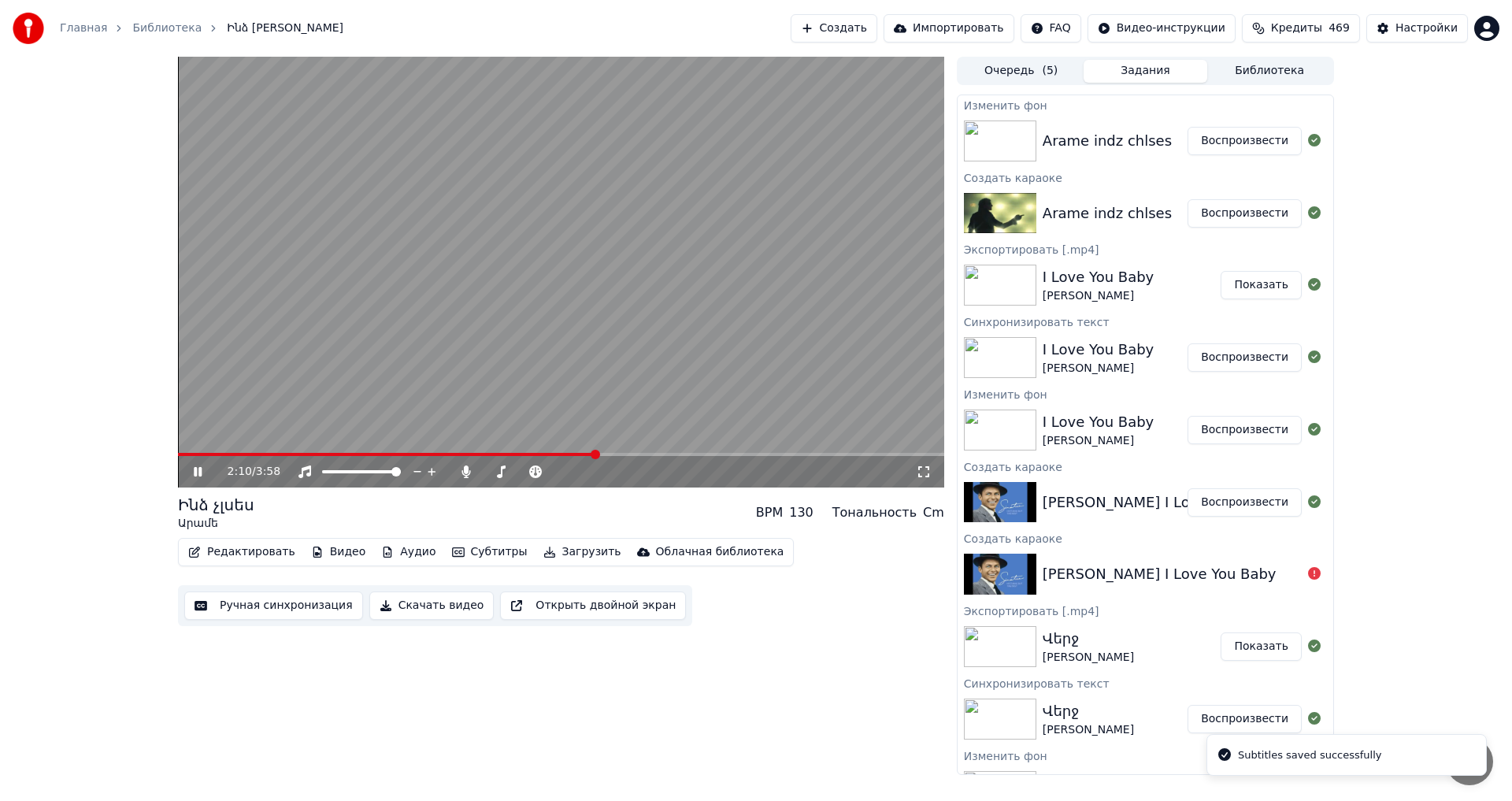
click at [597, 454] on span at bounding box center [562, 455] width 767 height 3
click at [219, 452] on video at bounding box center [562, 271] width 767 height 431
click at [217, 456] on span at bounding box center [399, 455] width 442 height 3
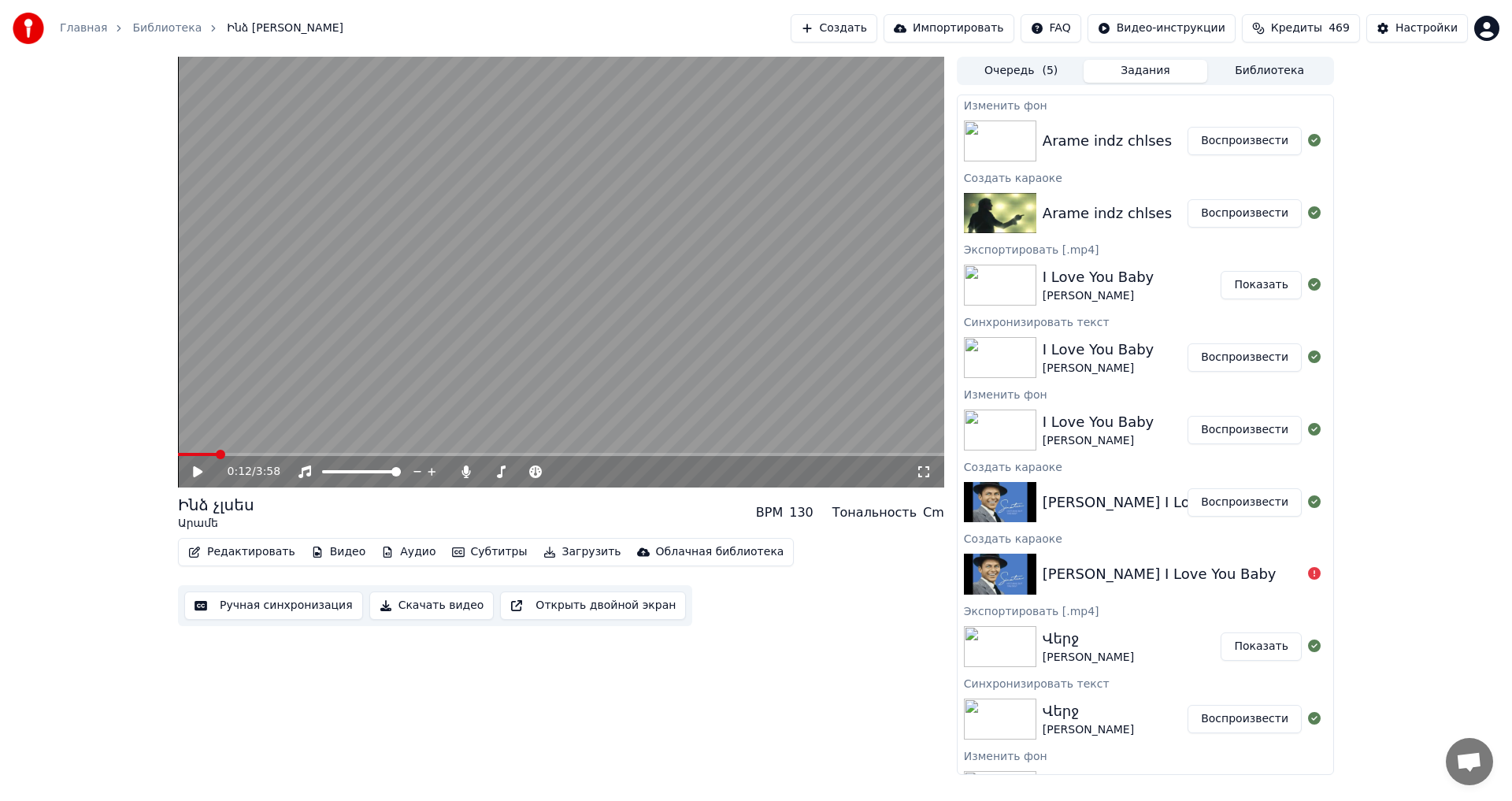
click at [278, 356] on video at bounding box center [562, 271] width 767 height 431
click at [251, 456] on span at bounding box center [562, 455] width 767 height 3
click at [287, 457] on div "0:26 / 3:58" at bounding box center [562, 472] width 767 height 32
click at [611, 315] on video at bounding box center [562, 271] width 767 height 431
click at [231, 539] on div "Редактировать Видео Аудио Субтитры Загрузить Облачная библиотека" at bounding box center [486, 552] width 616 height 28
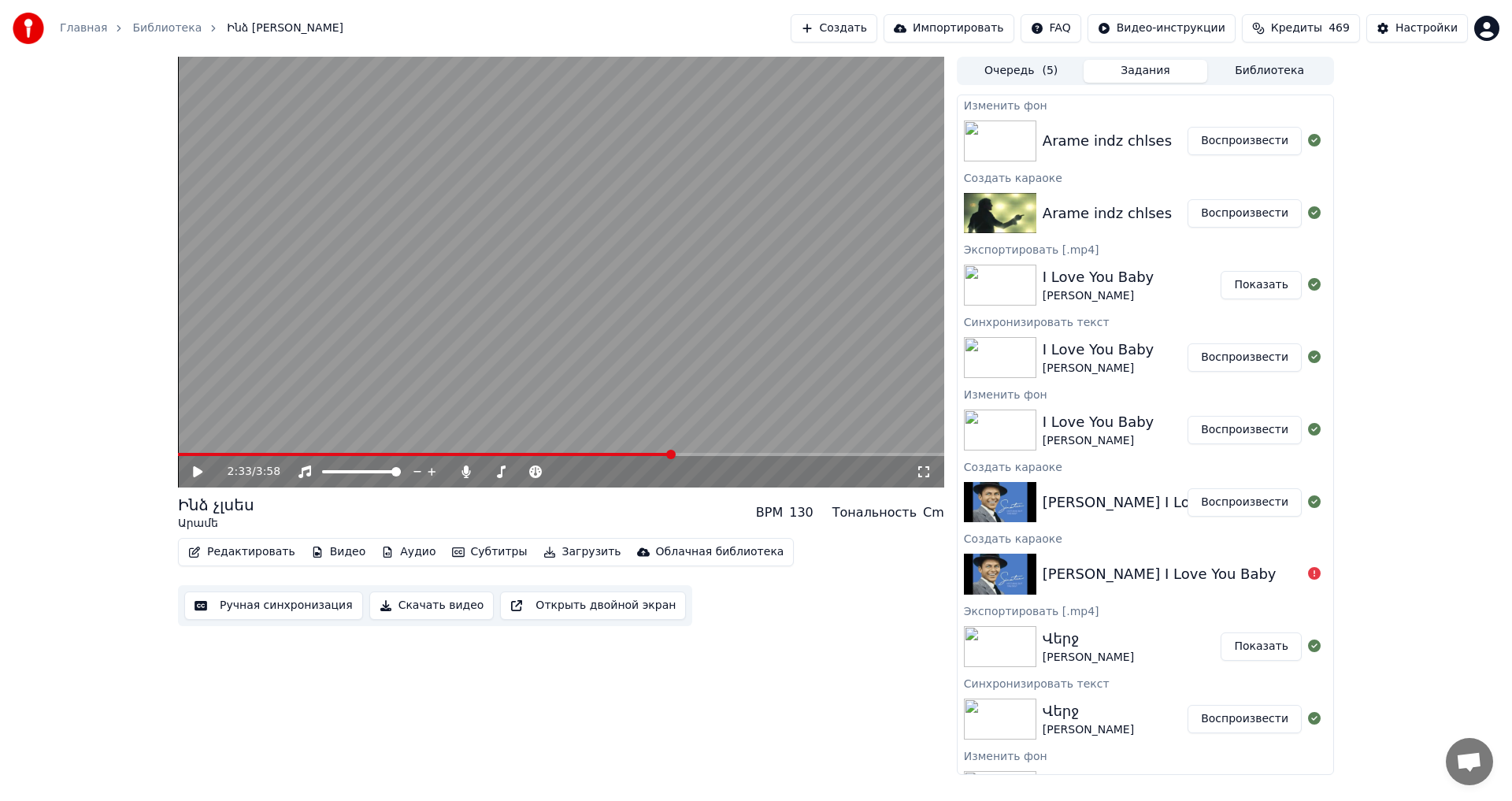
click at [230, 558] on button "Редактировать" at bounding box center [241, 552] width 119 height 22
click at [681, 705] on div "2:33 / 3:58 Ինձ [PERSON_NAME] BPM 130 Тональность Cm Редактировать Видео Аудио …" at bounding box center [562, 416] width 767 height 719
click at [260, 559] on button "Редактировать" at bounding box center [241, 552] width 119 height 22
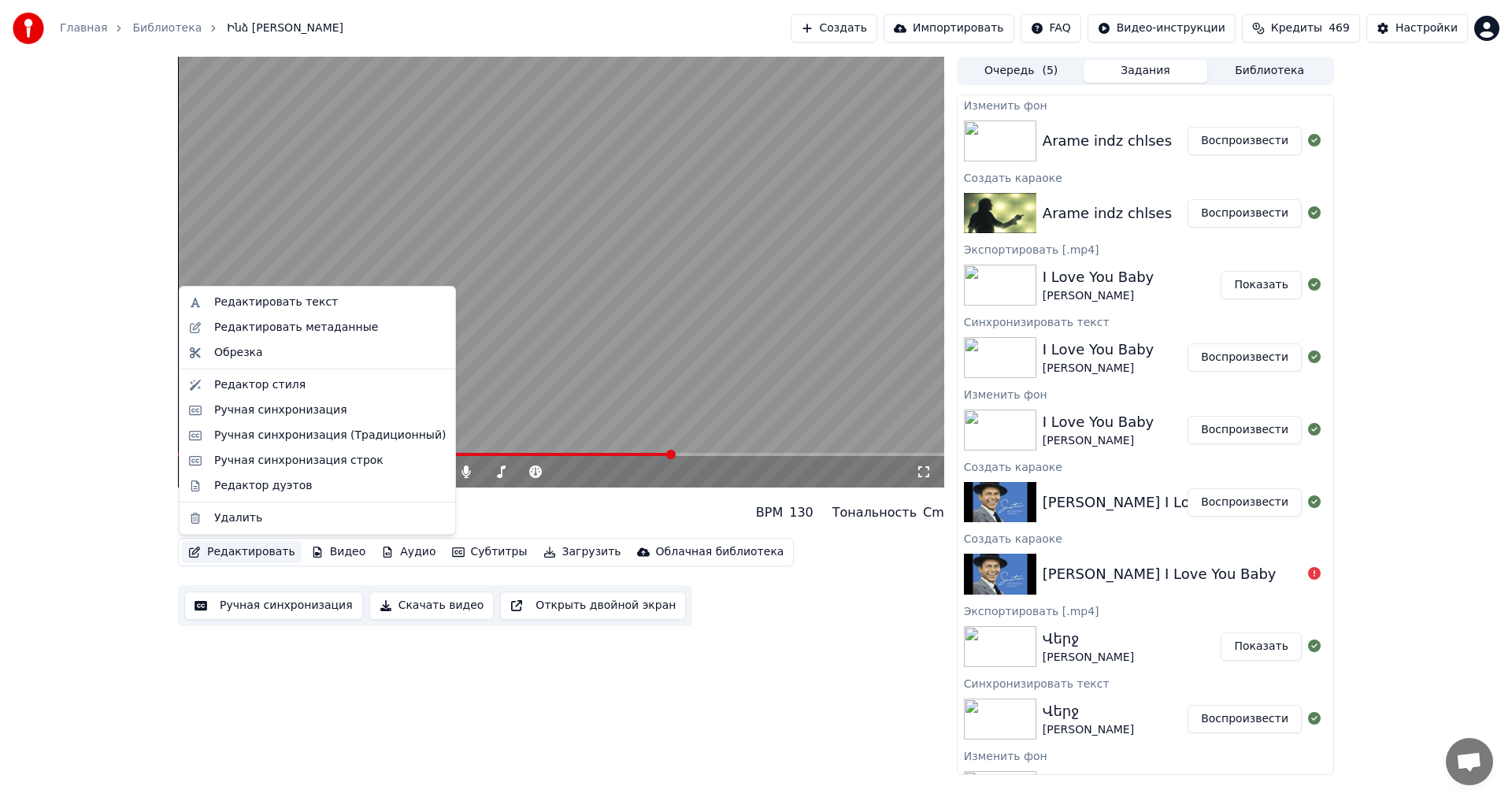
click at [287, 611] on button "Ручная синхронизация" at bounding box center [273, 606] width 178 height 28
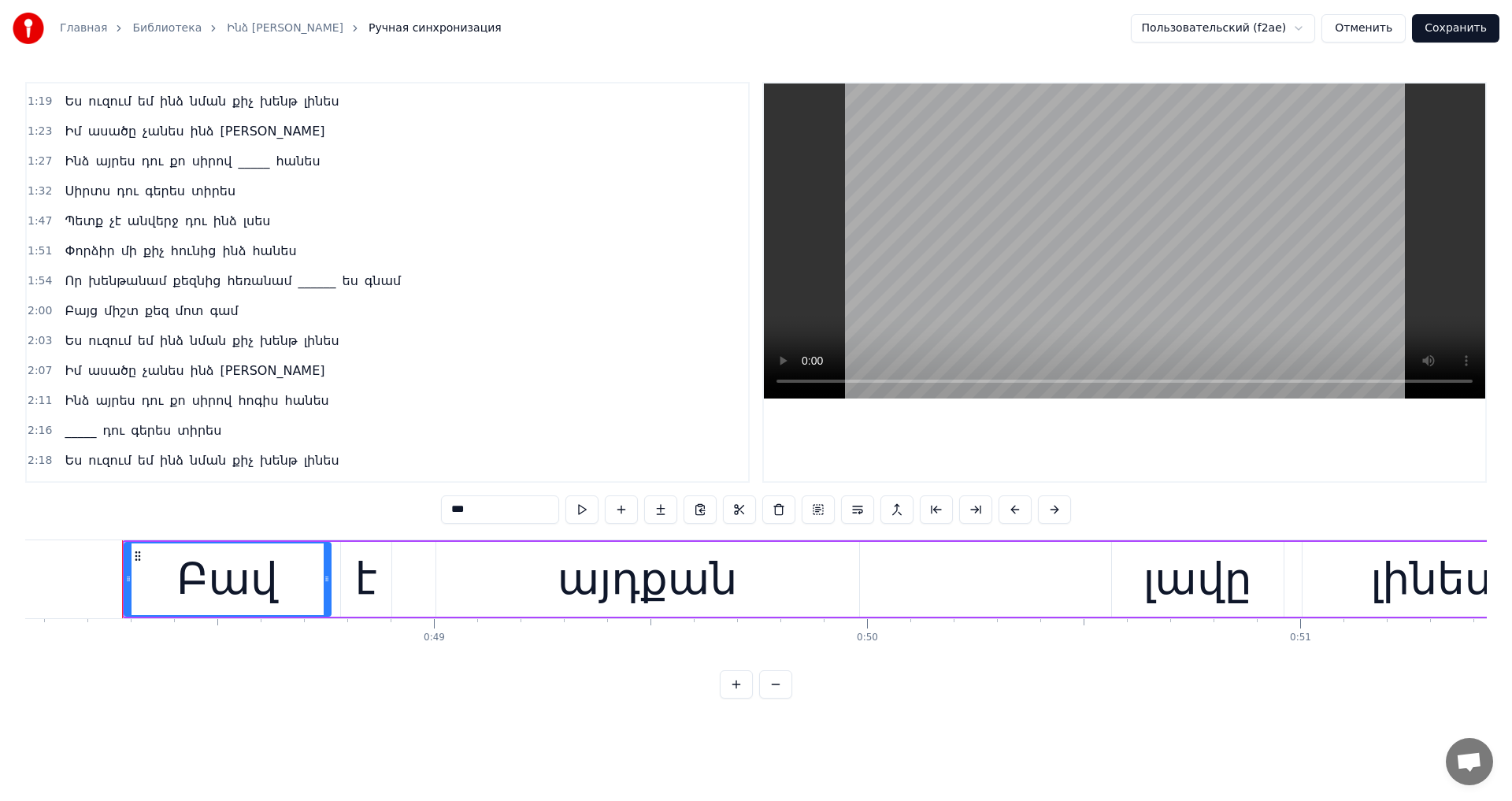
scroll to position [0, 20837]
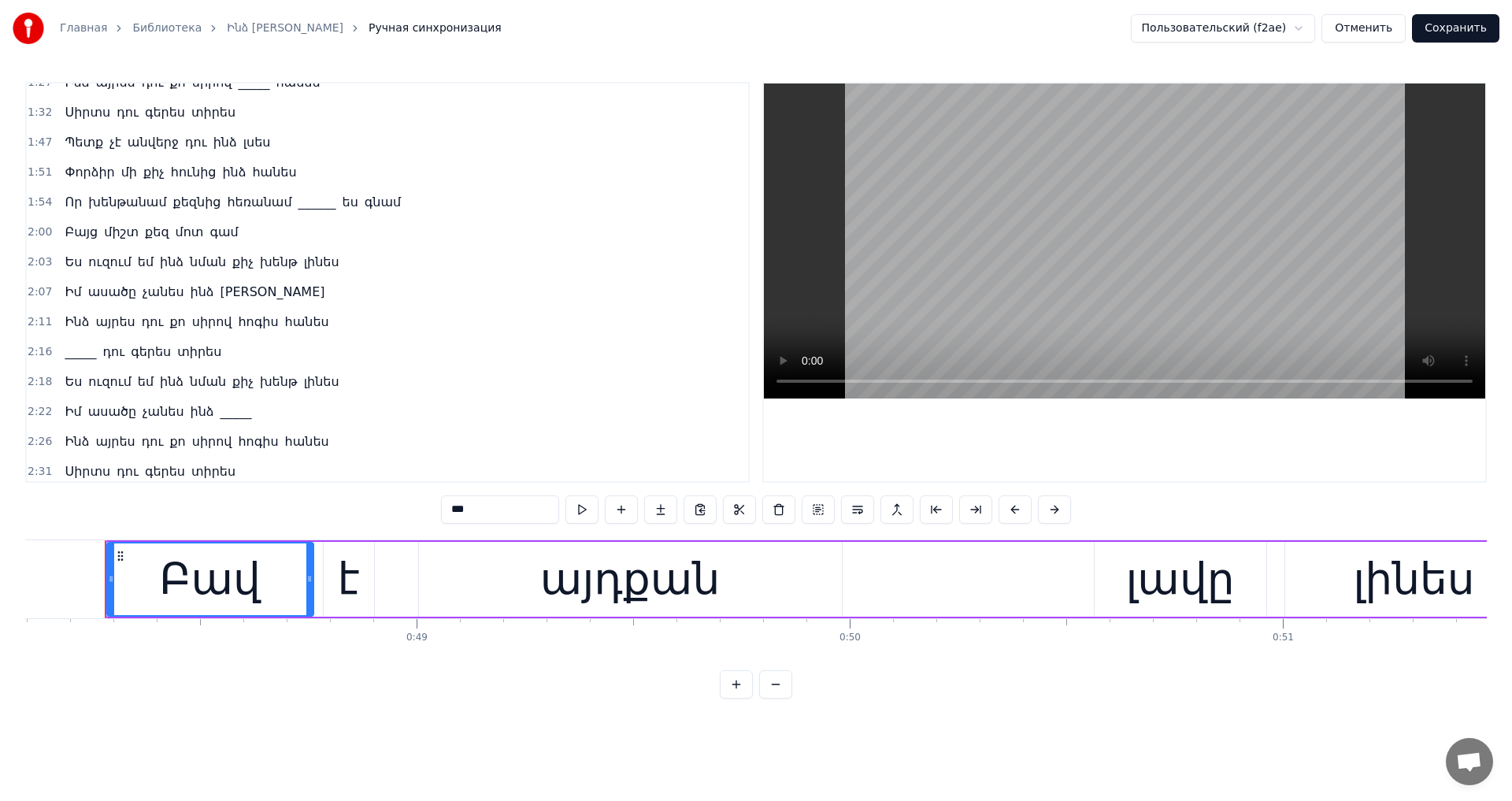
click at [219, 414] on span "_____" at bounding box center [237, 412] width 35 height 18
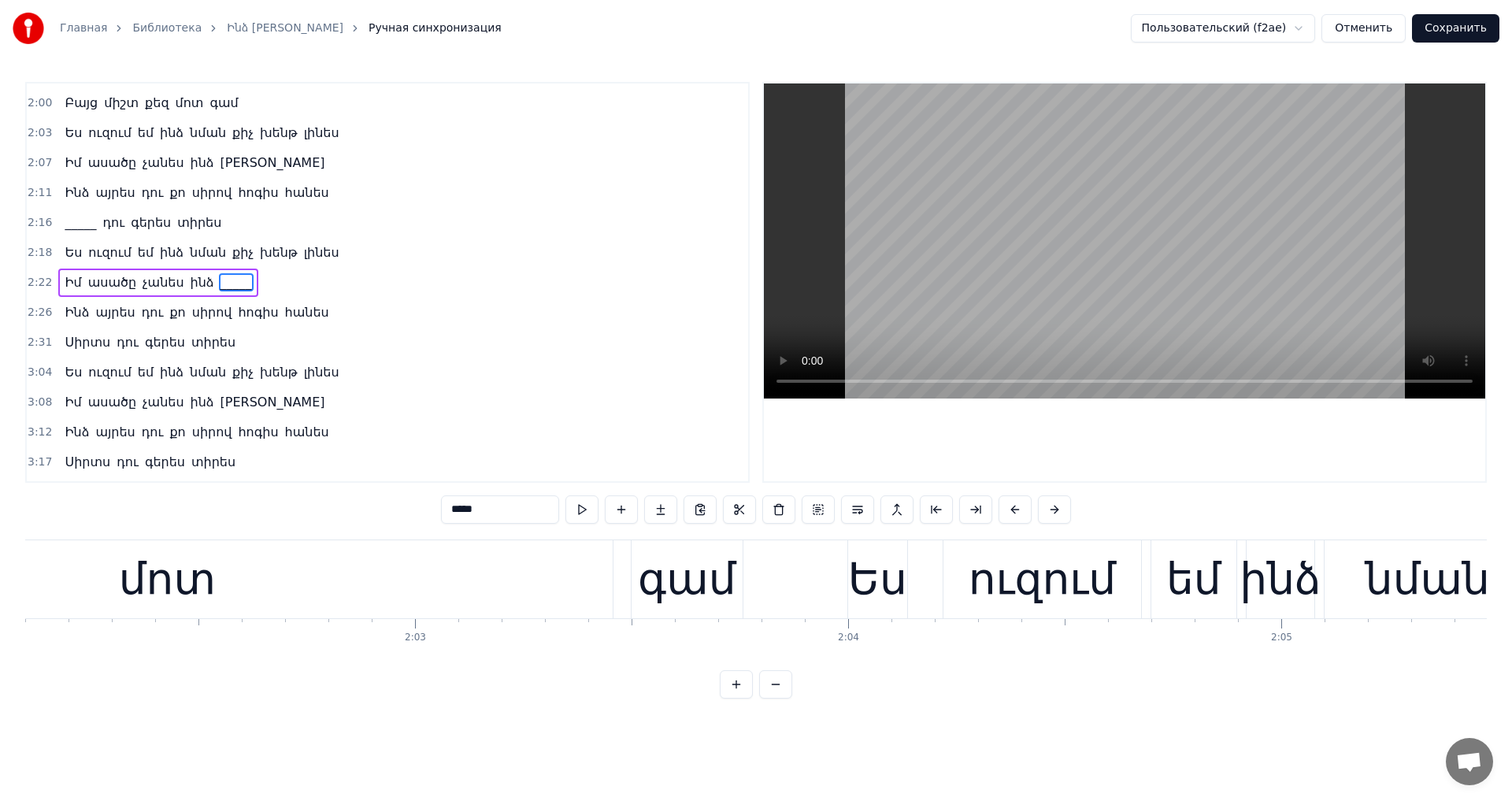
scroll to position [0, 62514]
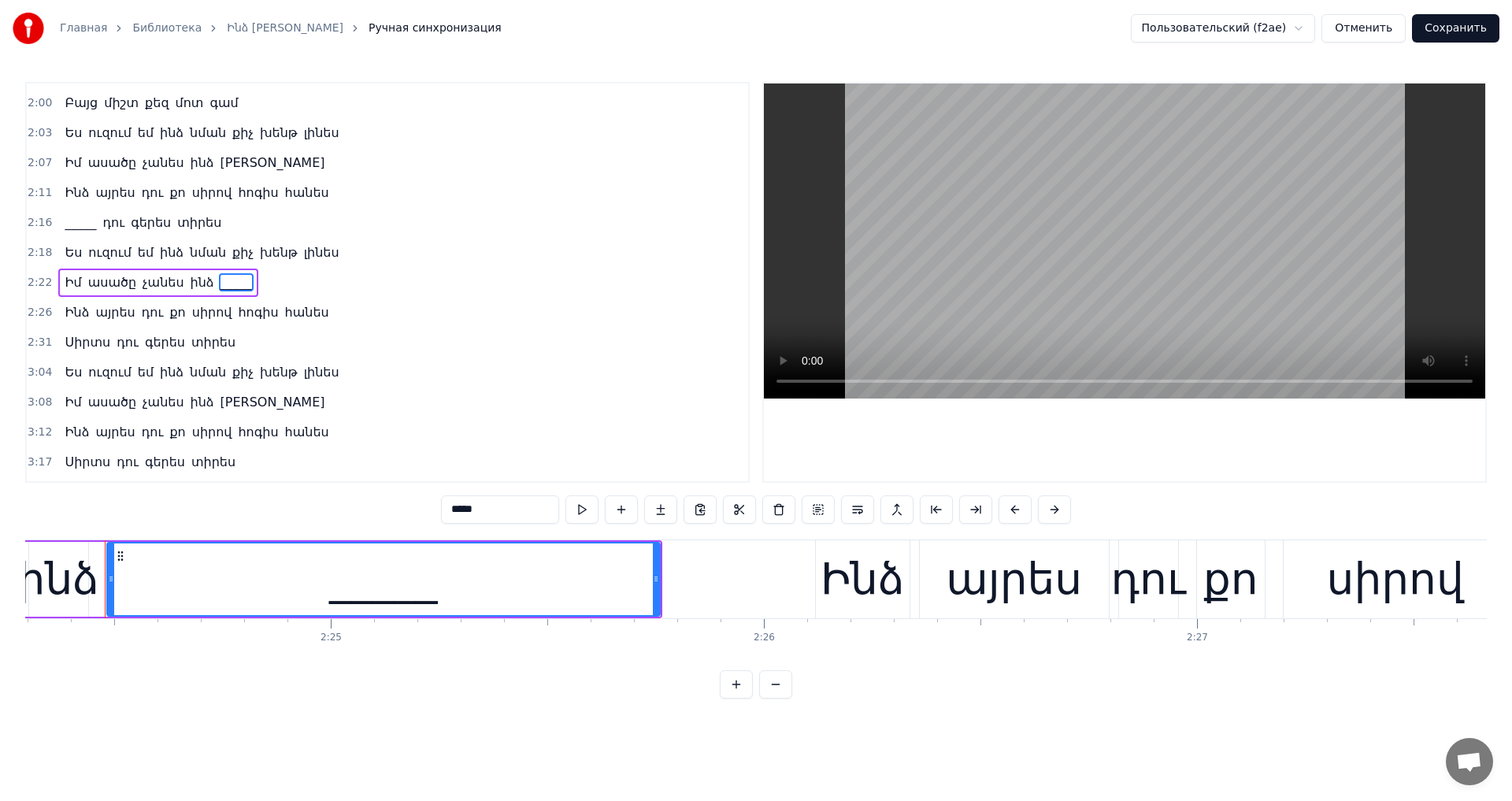
drag, startPoint x: 461, startPoint y: 513, endPoint x: 374, endPoint y: 501, distance: 87.8
click at [374, 501] on div "0:48 Բավ է այդքան լավը լինես 0:51 Պետք չէ այդքան համեստ դու լինես 0:55 Ես չեմ ո…" at bounding box center [756, 390] width 1462 height 617
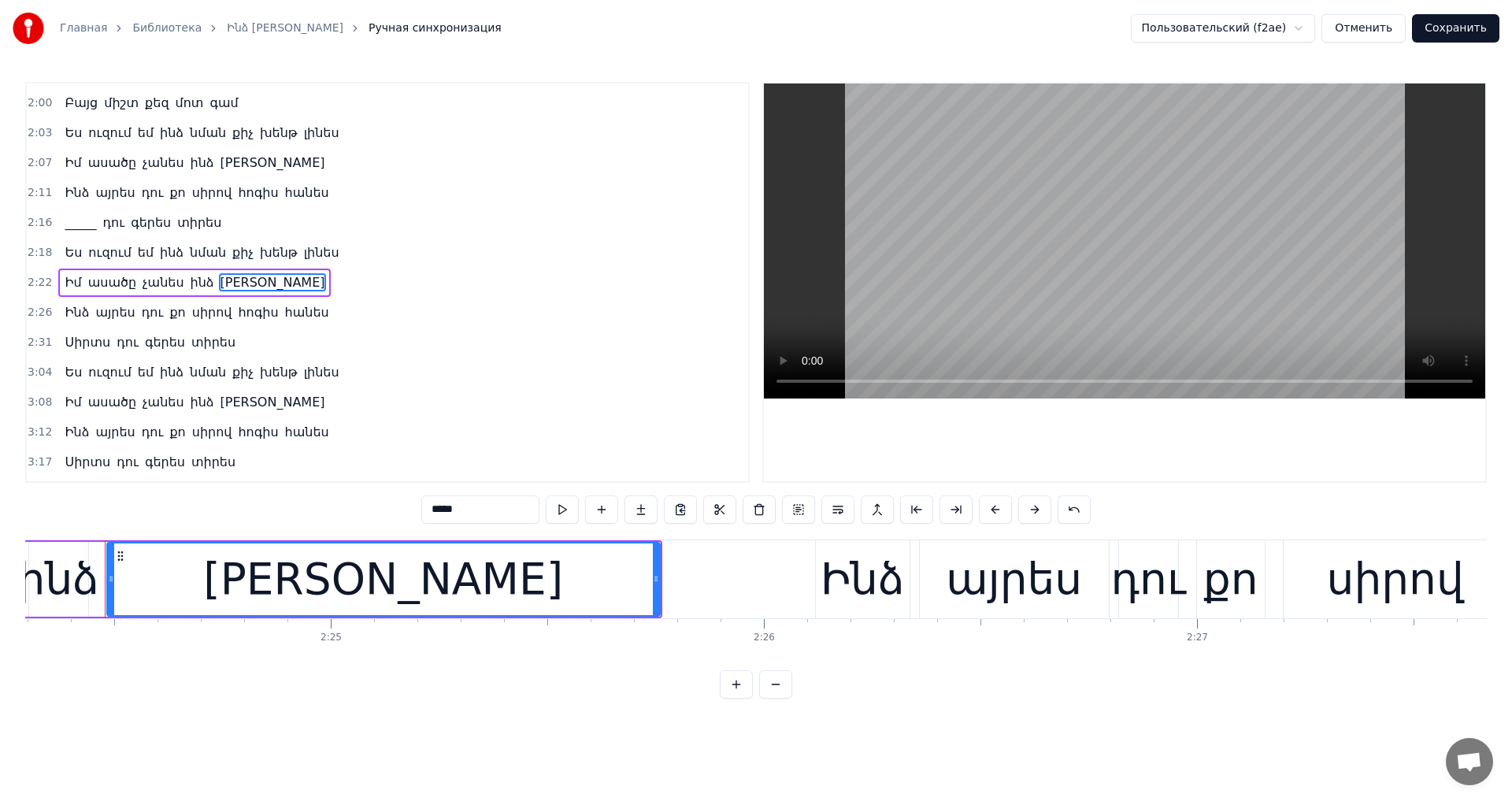
click at [226, 407] on span "[PERSON_NAME]" at bounding box center [273, 403] width 108 height 18
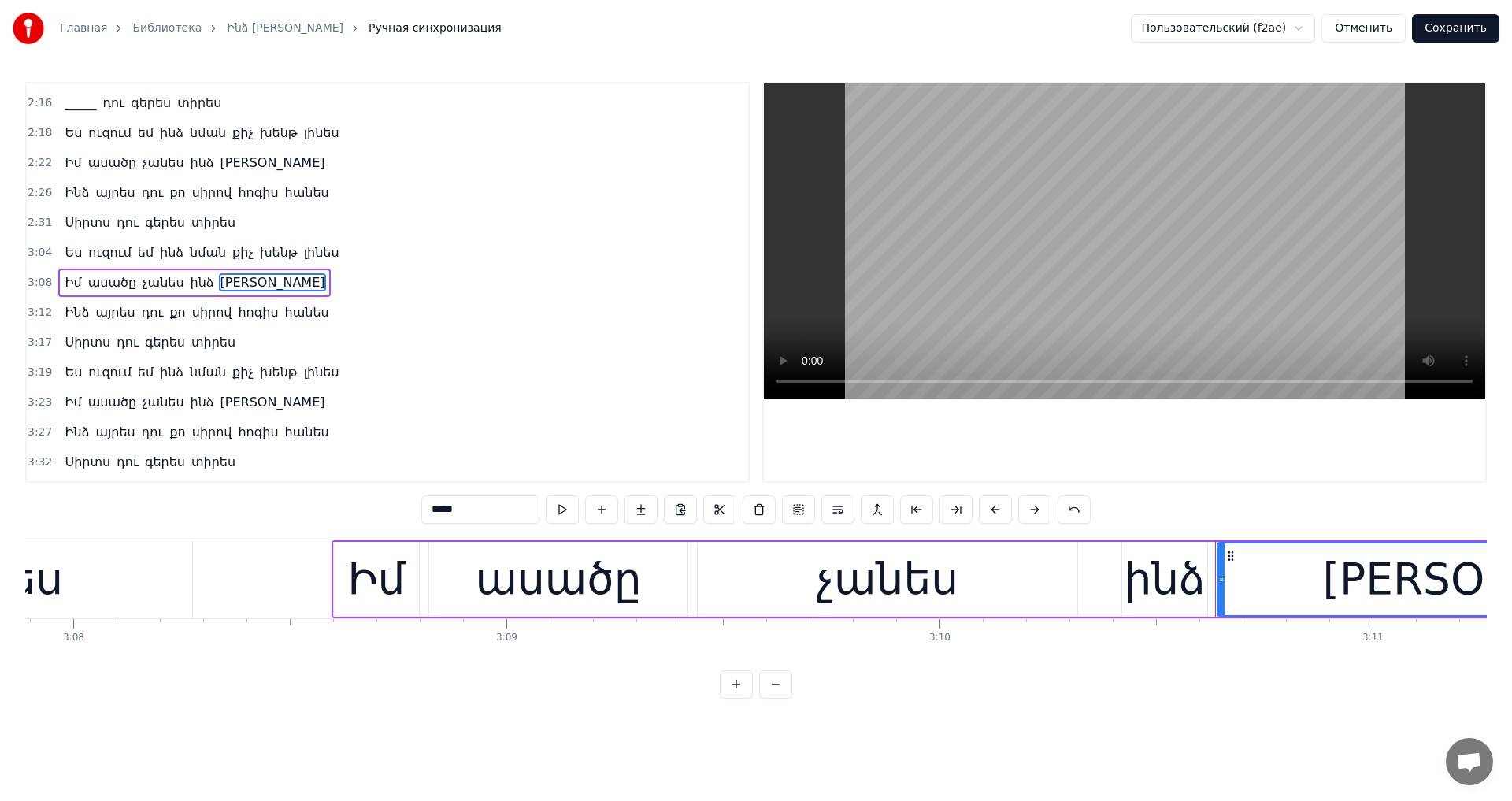
scroll to position [0, 82513]
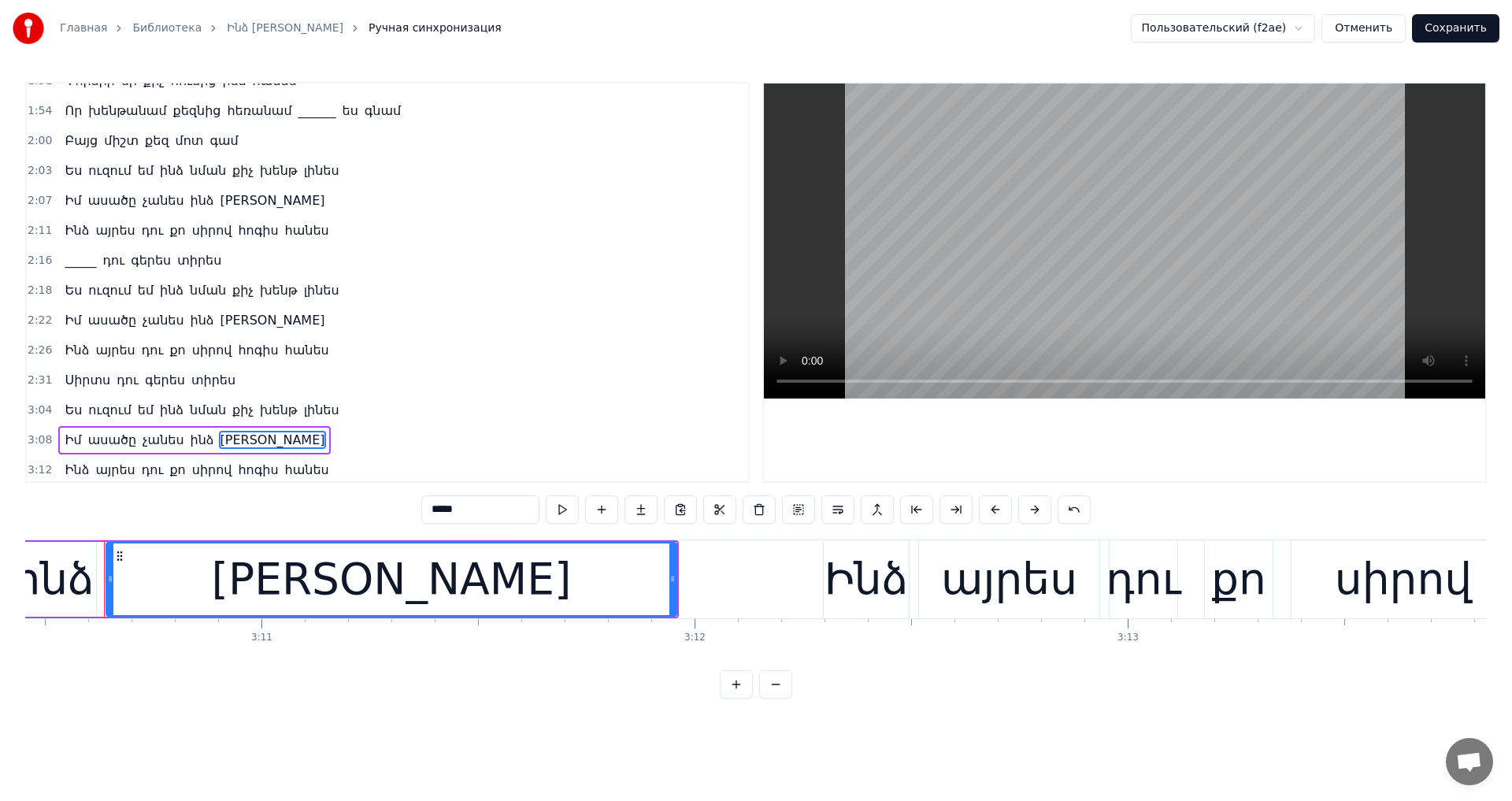
click at [219, 204] on span "[PERSON_NAME]" at bounding box center [273, 201] width 108 height 18
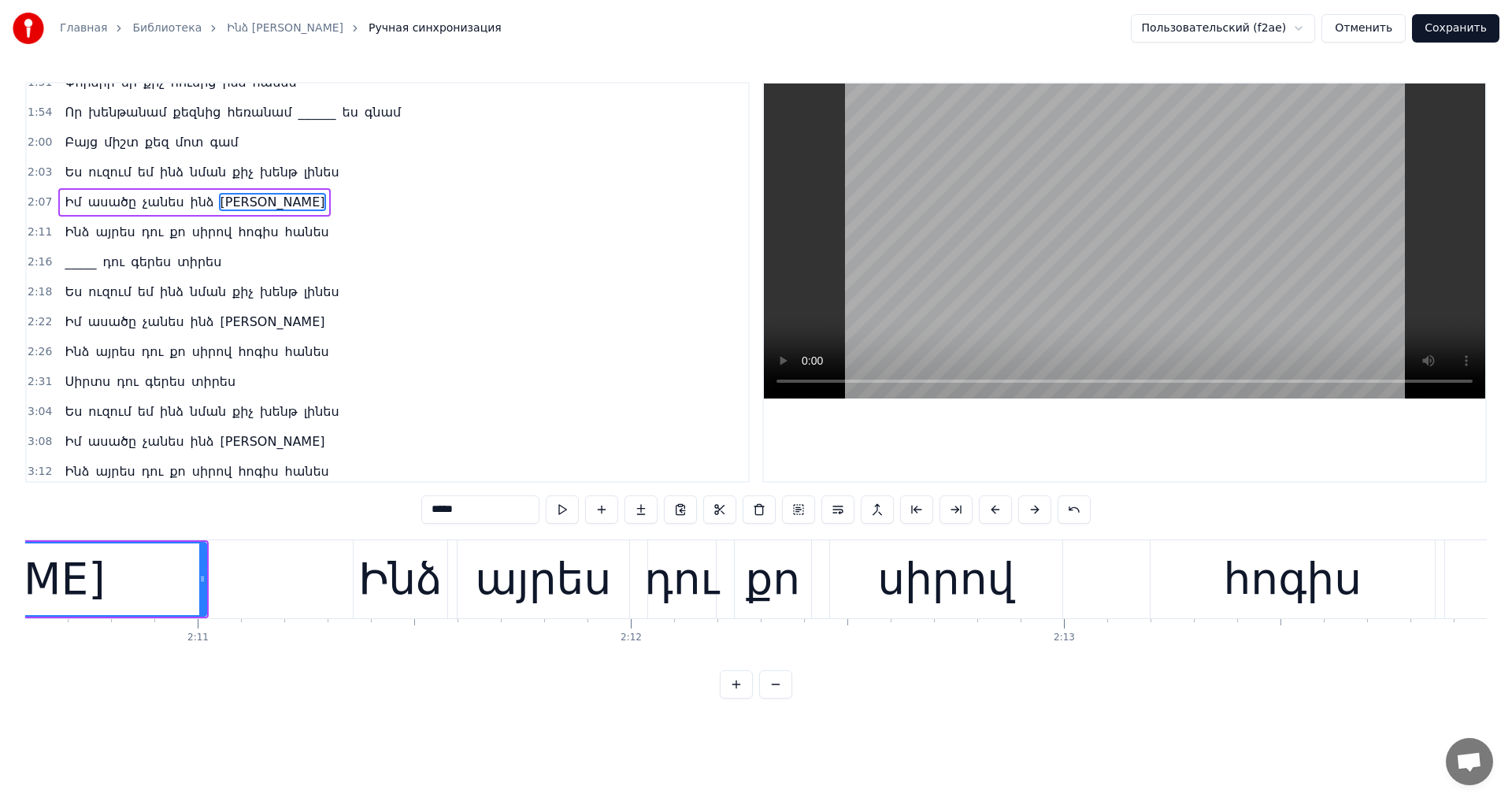
scroll to position [0, 56119]
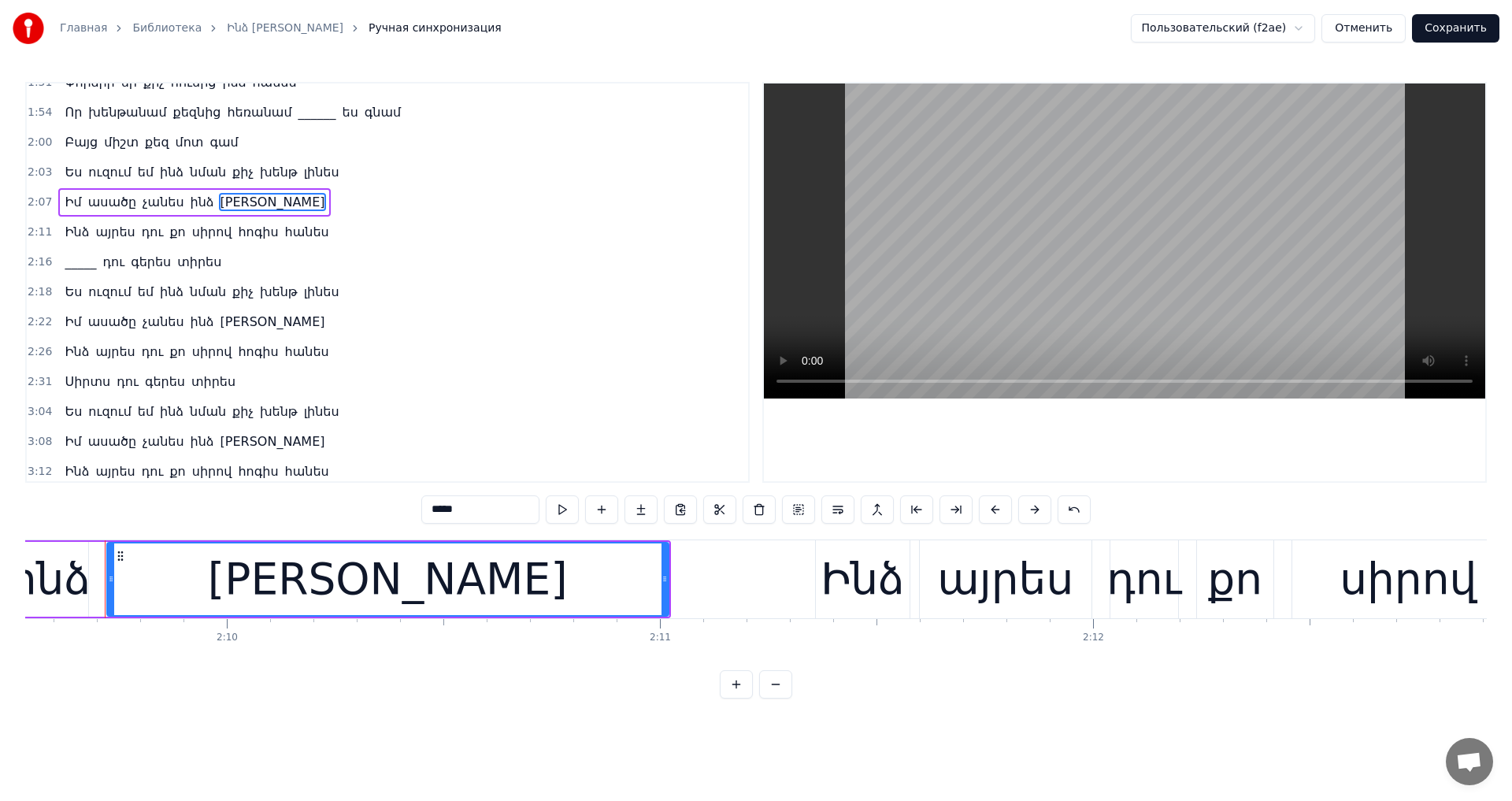
drag, startPoint x: 427, startPoint y: 508, endPoint x: 363, endPoint y: 508, distance: 64.0
click at [363, 508] on div "0:48 Բավ է այդքան լավը լինես 0:51 Պետք չէ այդքան համեստ դու լինես 0:55 Ես չեմ ո…" at bounding box center [756, 390] width 1462 height 617
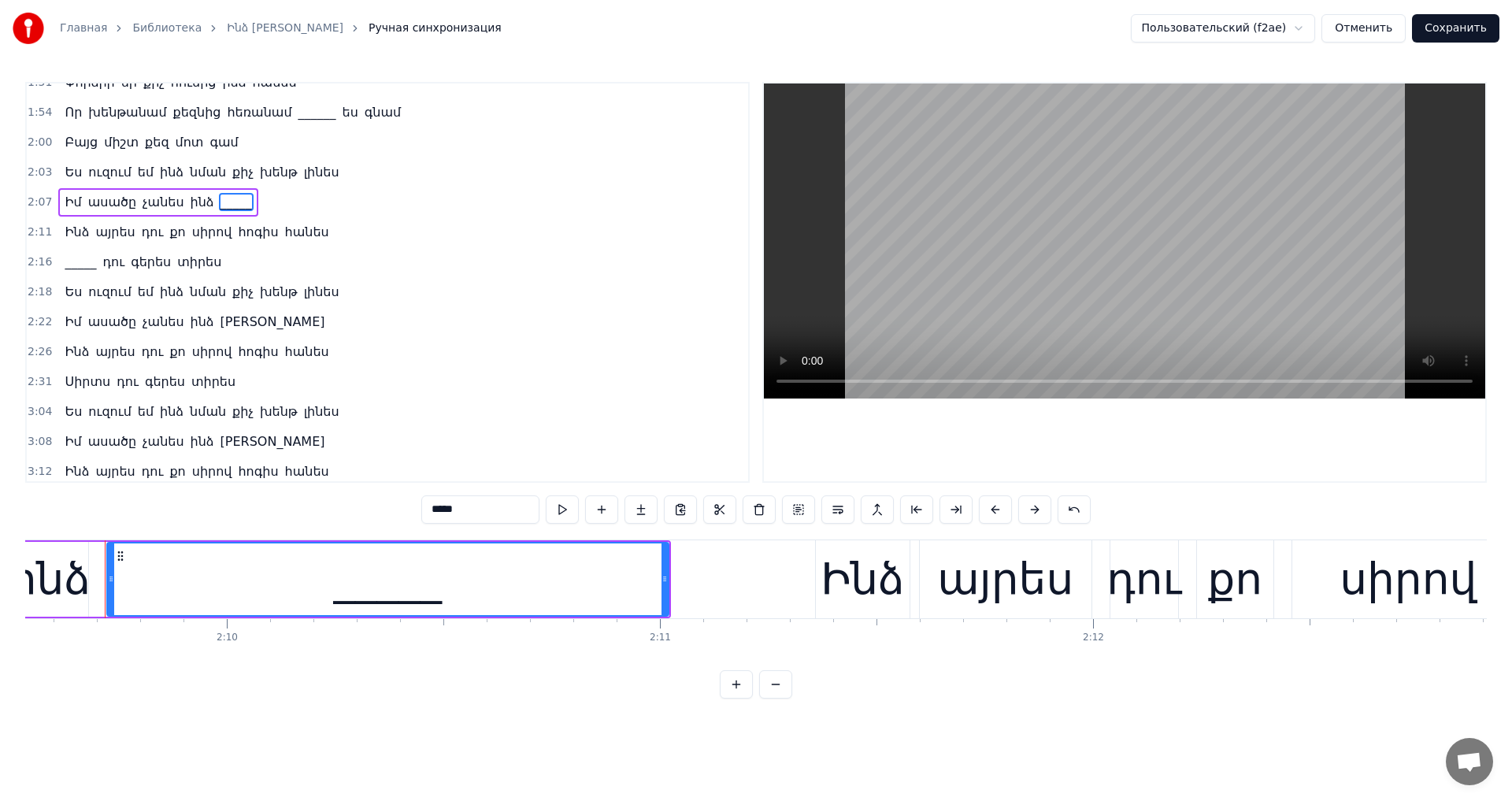
type input "*****"
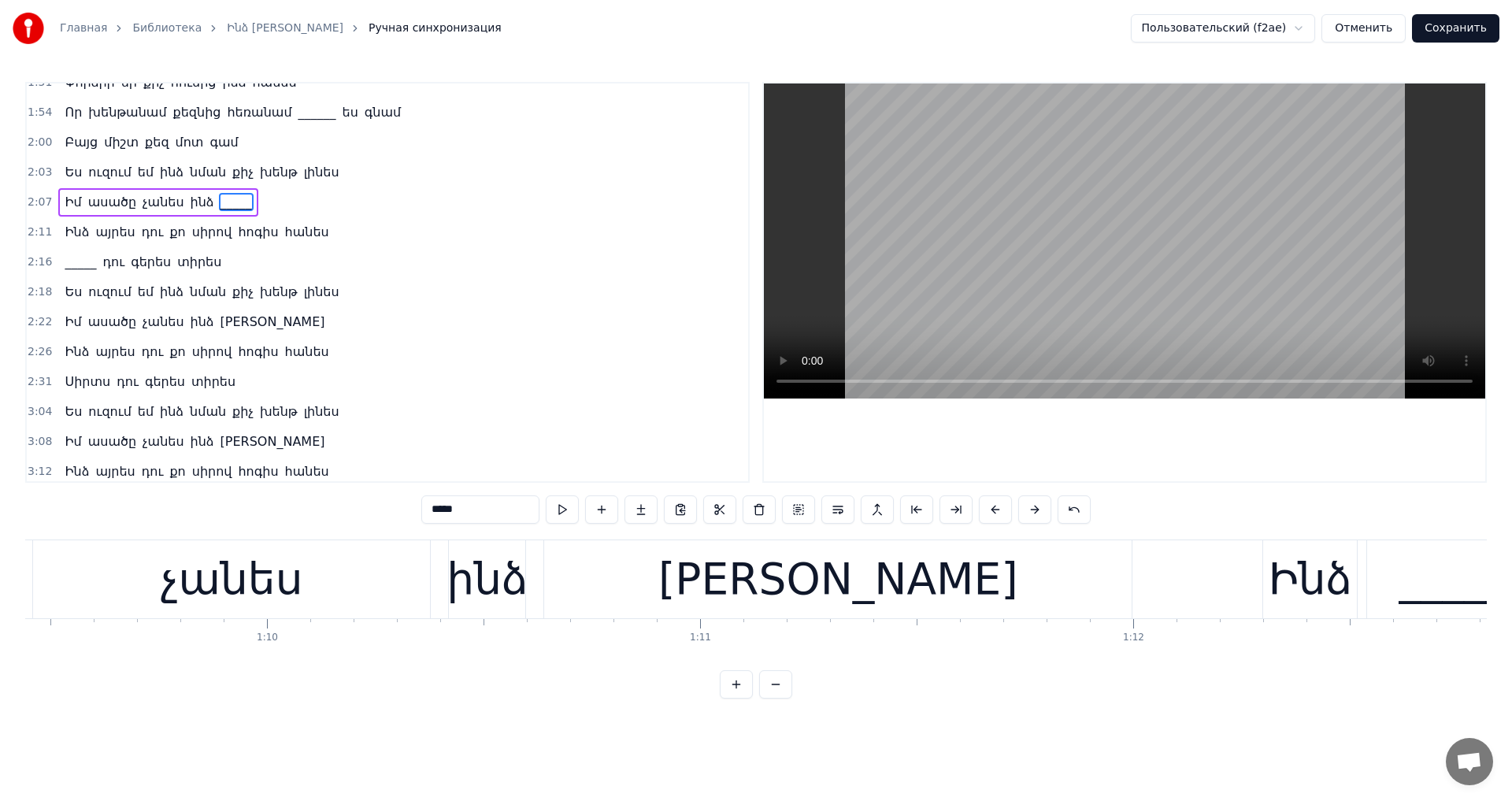
click at [1107, 265] on video at bounding box center [1124, 242] width 721 height 315
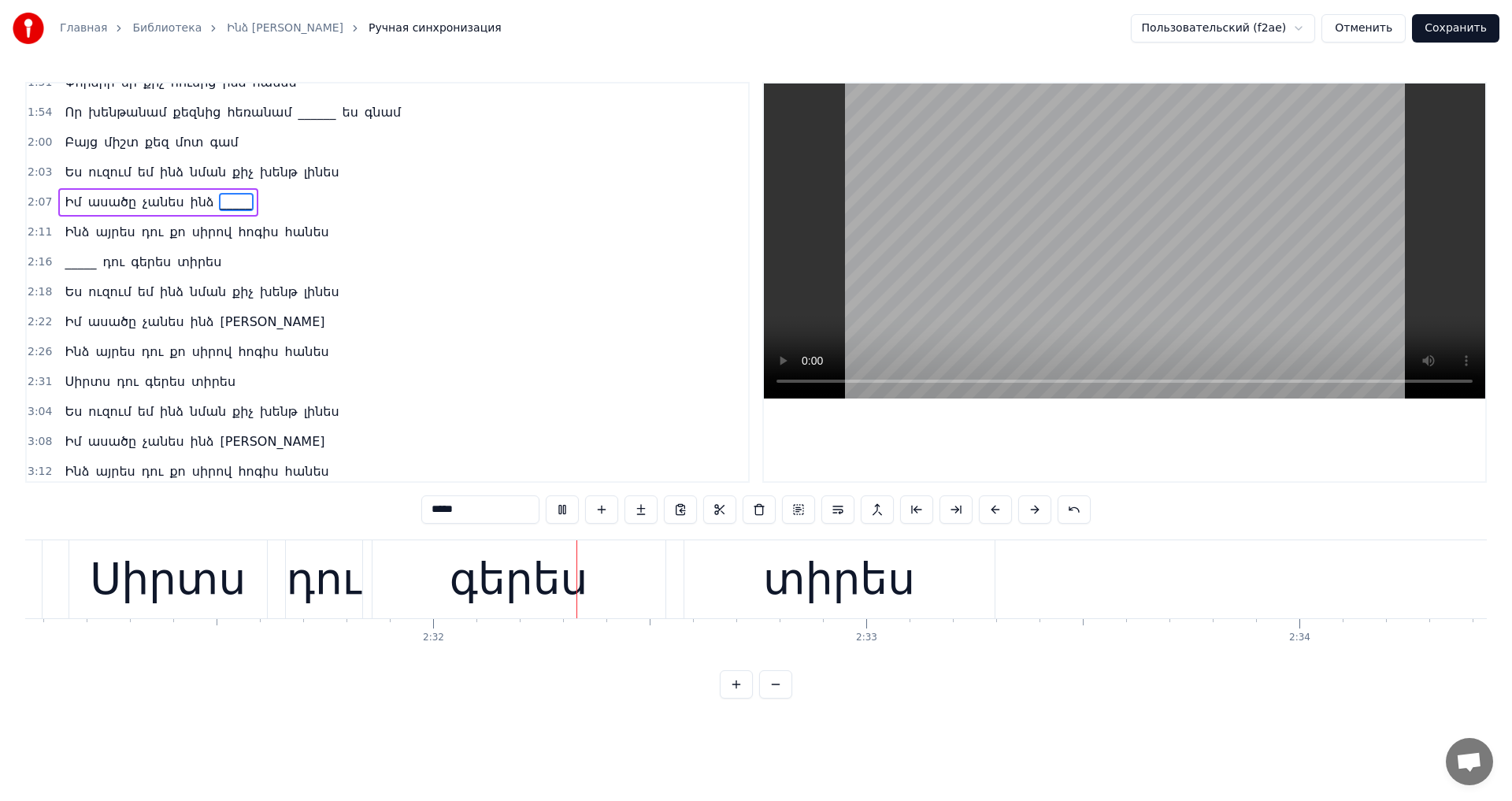
scroll to position [0, 65680]
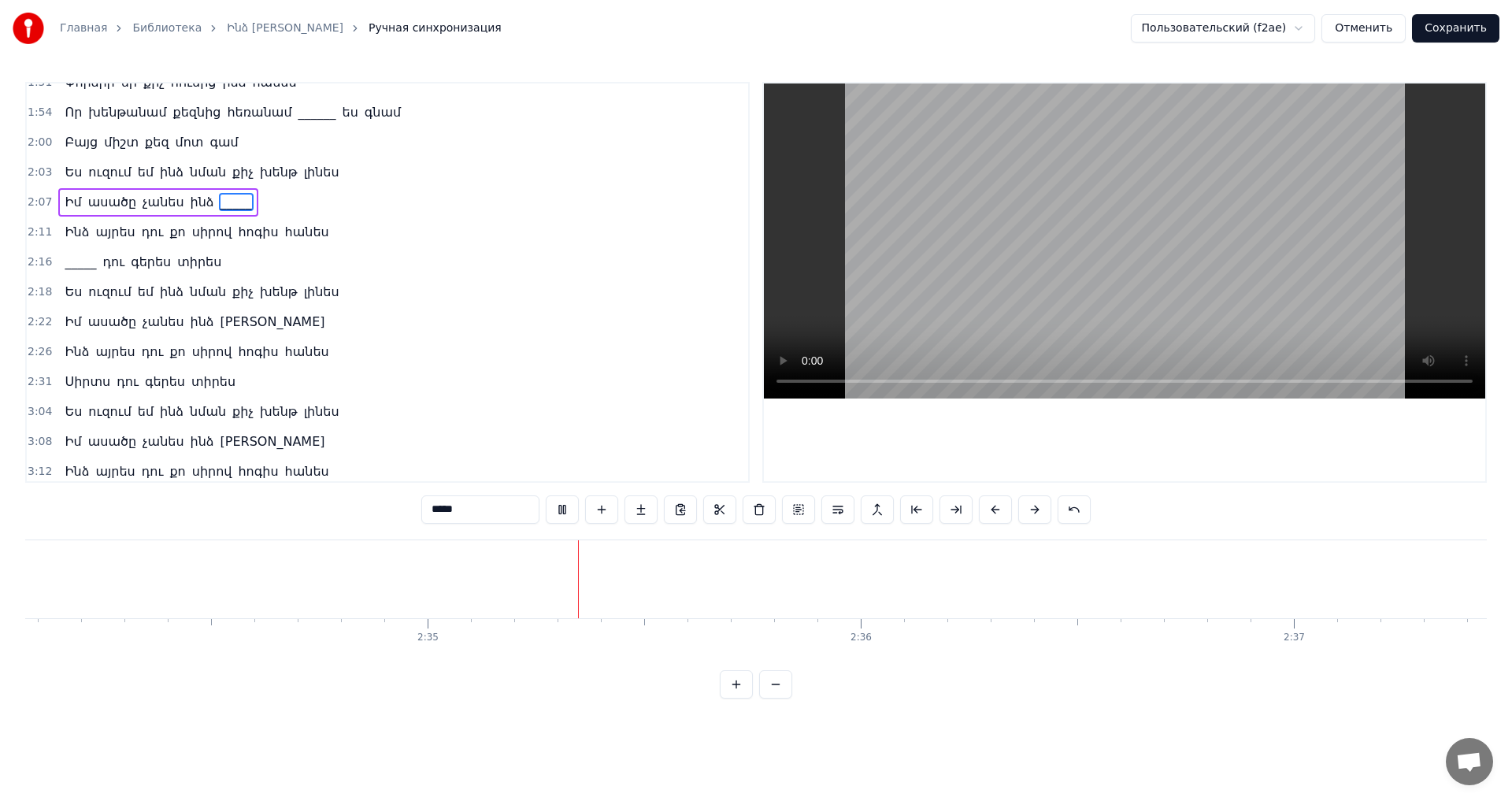
click at [1444, 37] on button "Сохранить" at bounding box center [1456, 28] width 87 height 28
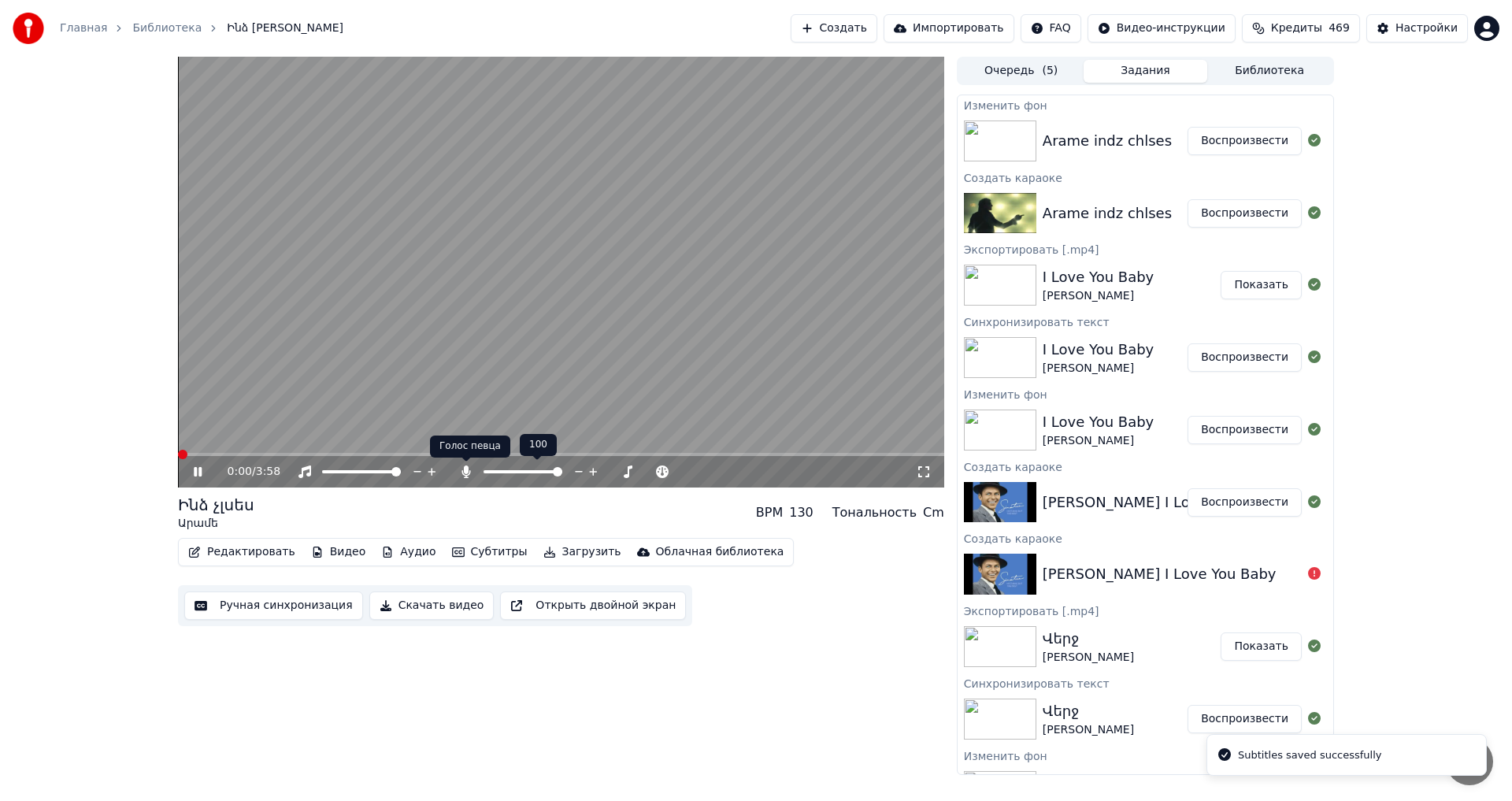
click at [485, 471] on span at bounding box center [523, 472] width 79 height 3
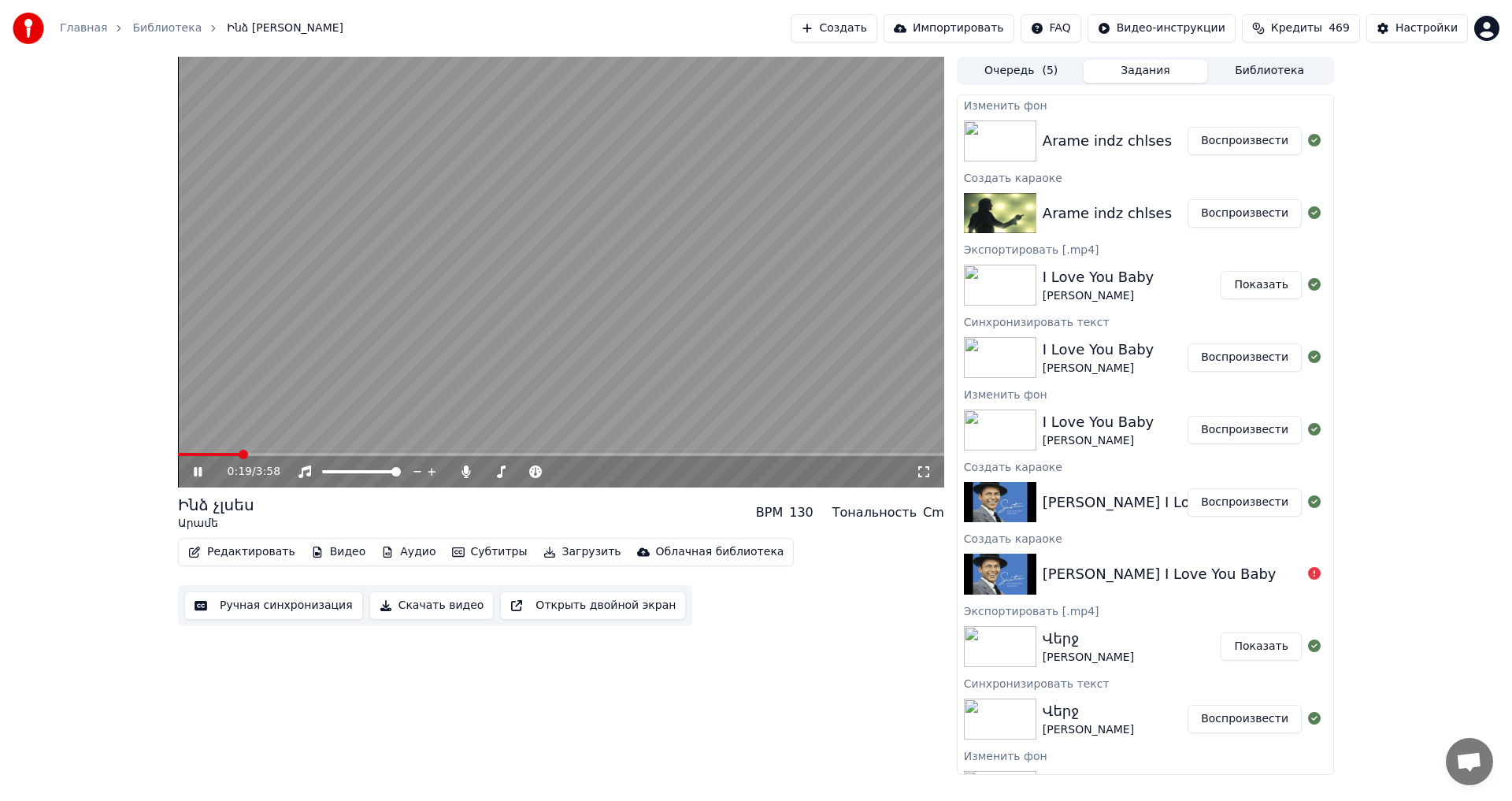
click at [417, 454] on span at bounding box center [562, 455] width 767 height 3
click at [423, 301] on video at bounding box center [562, 271] width 767 height 431
click at [556, 552] on button "Загрузить" at bounding box center [582, 552] width 90 height 22
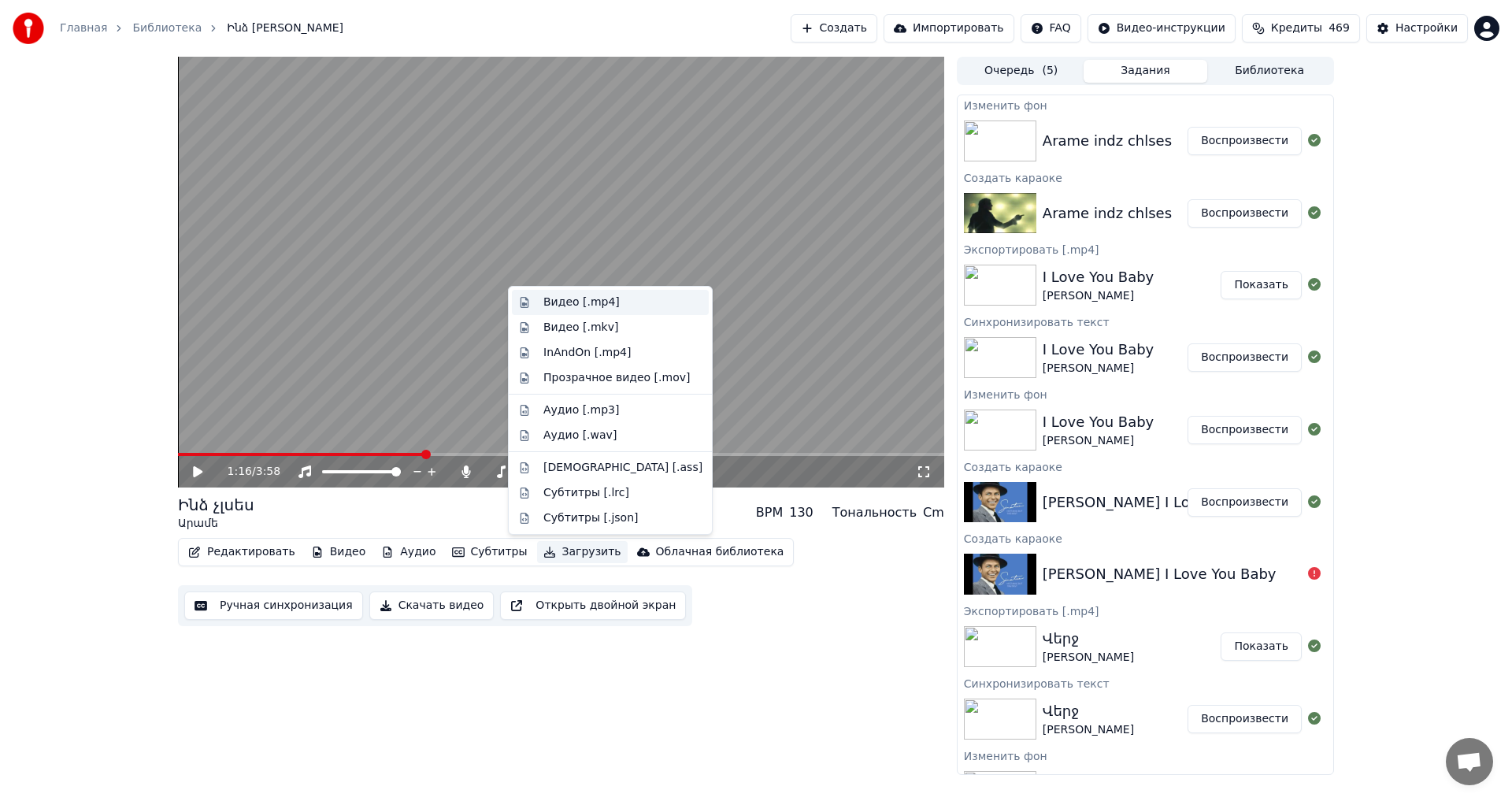
click at [576, 300] on div "Видео [.mp4]" at bounding box center [582, 302] width 76 height 16
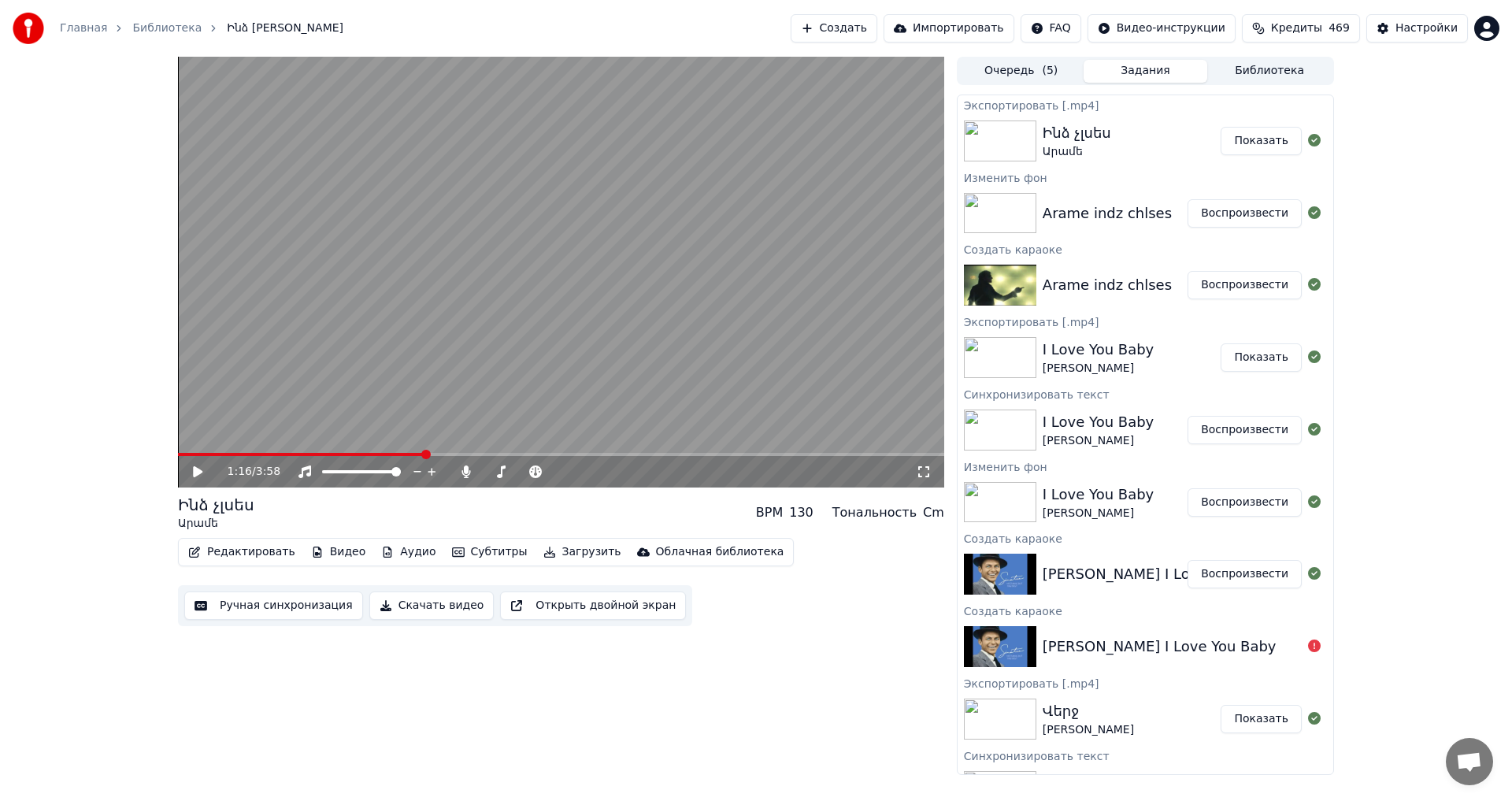
click at [1263, 131] on button "Показать" at bounding box center [1261, 141] width 81 height 28
click at [723, 696] on div "1:16 / 3:58 Ինձ [PERSON_NAME] BPM 130 Тональность Cm Редактировать Видео Аудио …" at bounding box center [562, 416] width 767 height 719
